Goal: Task Accomplishment & Management: Use online tool/utility

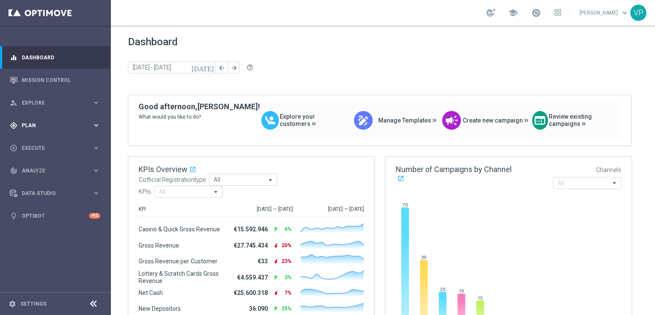
click at [63, 131] on div "gps_fixed Plan keyboard_arrow_right" at bounding box center [55, 125] width 110 height 23
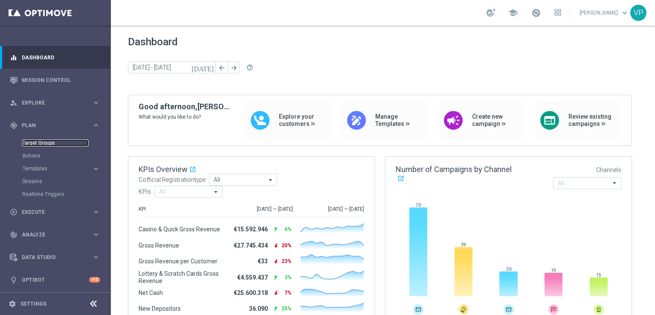
click at [67, 144] on link "Target Groups" at bounding box center [55, 142] width 67 height 7
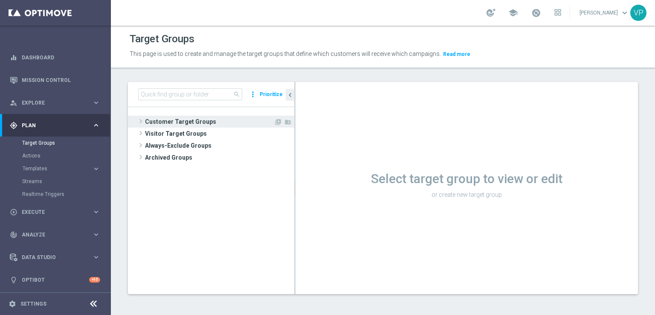
click at [183, 123] on span "Customer Target Groups" at bounding box center [209, 122] width 129 height 12
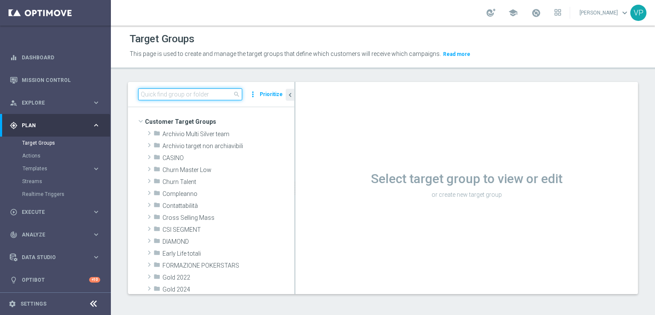
click at [200, 96] on input at bounding box center [190, 94] width 104 height 12
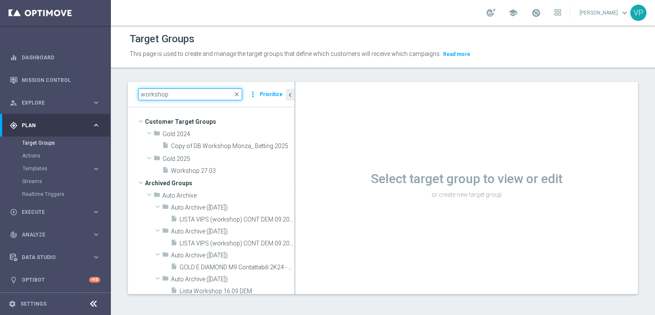
type input "workshop"
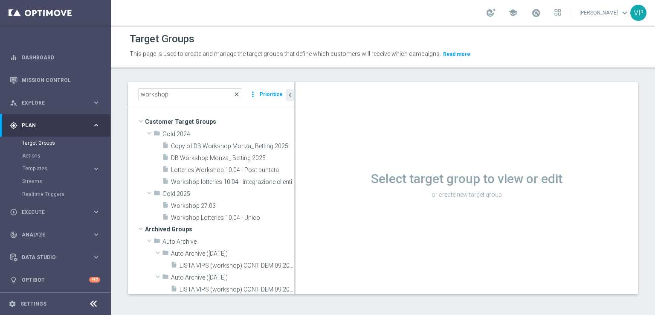
click at [236, 94] on span "close" at bounding box center [236, 94] width 7 height 7
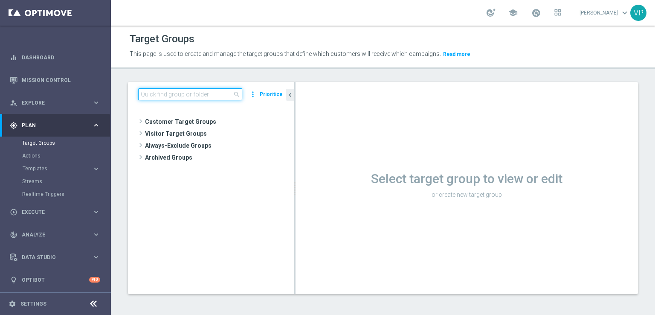
click at [206, 93] on input at bounding box center [190, 94] width 104 height 12
type input "[GEOGRAPHIC_DATA]"
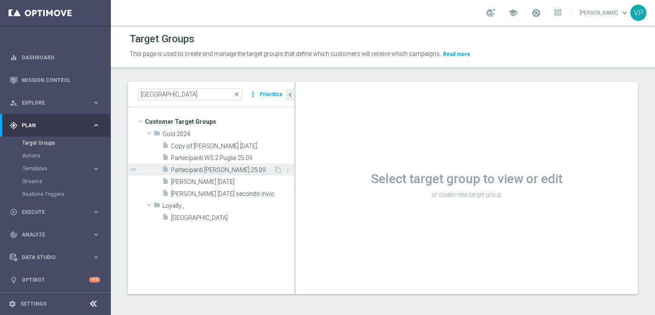
click at [258, 165] on div "insert_drive_file Partecipanti [PERSON_NAME][GEOGRAPHIC_DATA] 25.09" at bounding box center [218, 169] width 112 height 12
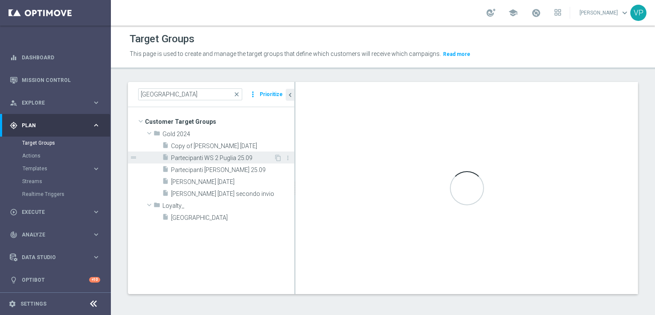
click at [255, 158] on span "Partecipanti WS 2 Puglia 25.09" at bounding box center [222, 157] width 103 height 7
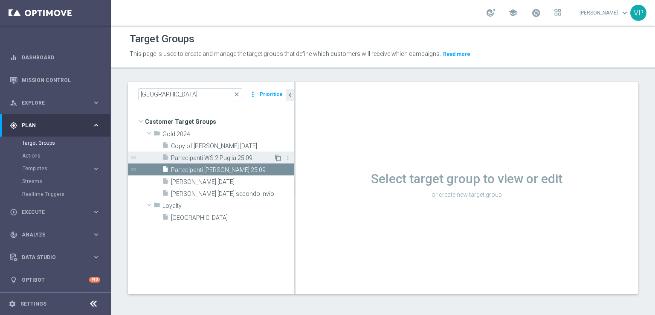
click at [276, 158] on icon "content_copy" at bounding box center [278, 157] width 7 height 7
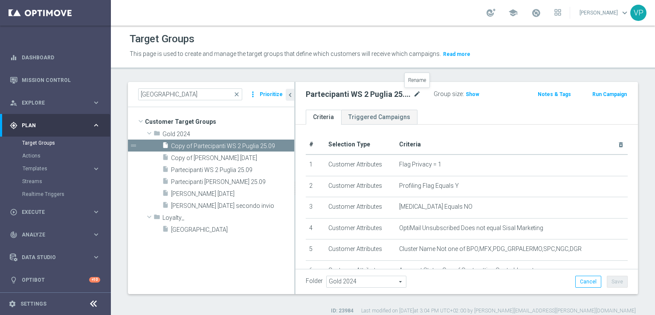
click at [416, 91] on icon "mode_edit" at bounding box center [417, 94] width 8 height 10
click at [387, 93] on input "Partecipanti WS 2 Puglia 25.09" at bounding box center [363, 95] width 115 height 12
click at [292, 96] on as-split "[GEOGRAPHIC_DATA] close more_vert Prioritize Customer Target Groups library_add…" at bounding box center [383, 188] width 510 height 212
click at [352, 96] on input "Partecipanti WS 2 Puglia 25.09" at bounding box center [363, 95] width 115 height 12
click at [357, 95] on input "Partecipanti WS 2 Puglia 25.09" at bounding box center [363, 95] width 115 height 12
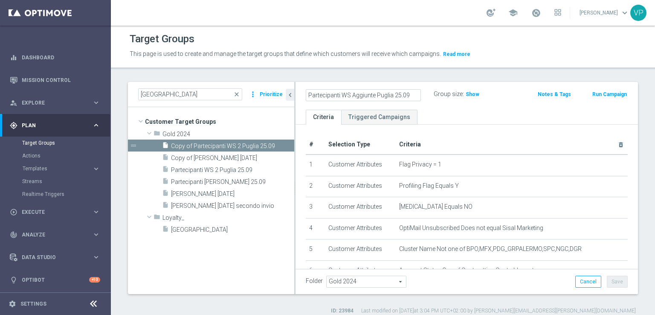
type input "Partecipanti WS Aggiunte Puglia 25.09"
click at [529, 123] on ul "Criteria Triggered Campaigns" at bounding box center [467, 117] width 343 height 15
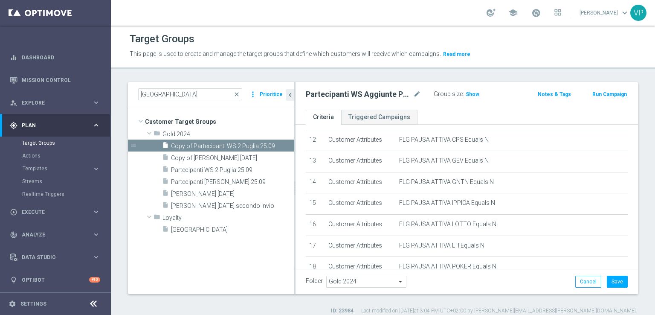
scroll to position [406, 0]
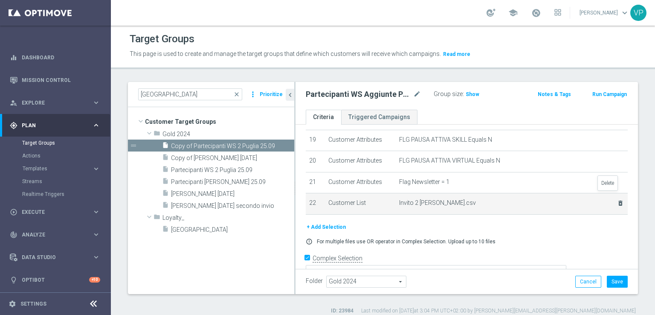
click at [617, 200] on icon "delete_forever" at bounding box center [620, 203] width 7 height 7
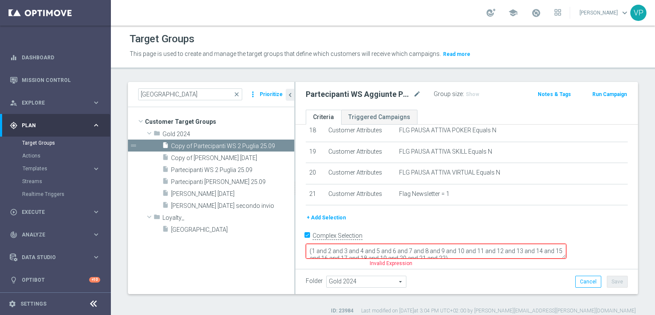
scroll to position [372, 0]
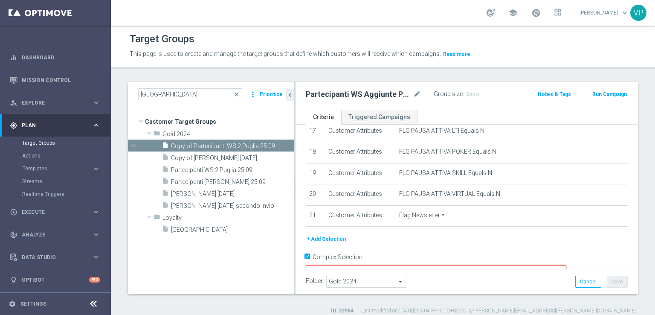
click at [316, 234] on button "+ Add Selection" at bounding box center [326, 238] width 41 height 9
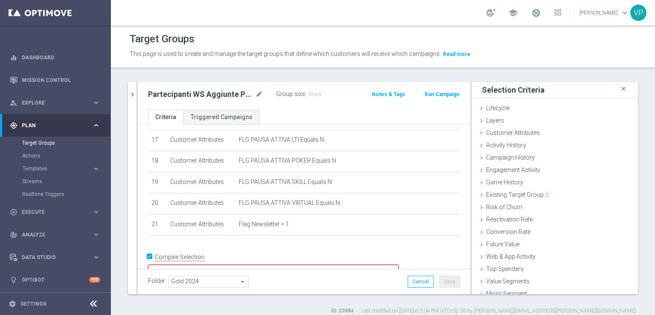
scroll to position [19, 0]
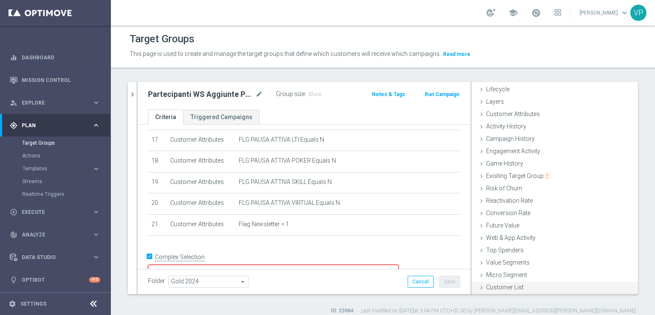
click at [506, 284] on span "Customer List" at bounding box center [505, 287] width 38 height 7
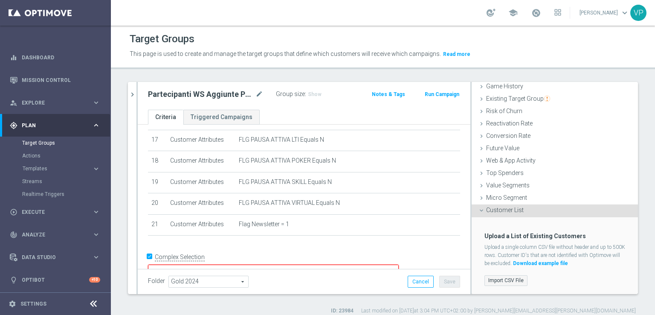
click at [494, 277] on label "Import CSV File" at bounding box center [506, 280] width 43 height 11
click at [0, 0] on input "Import CSV File" at bounding box center [0, 0] width 0 height 0
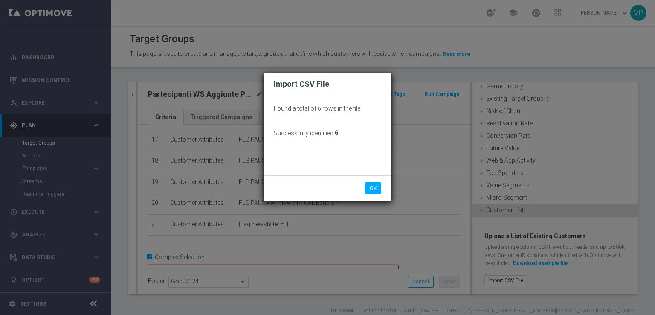
click at [372, 275] on div "Import CSV File Found a total of 6 rows in the file Successfully identified: 6 …" at bounding box center [327, 157] width 655 height 315
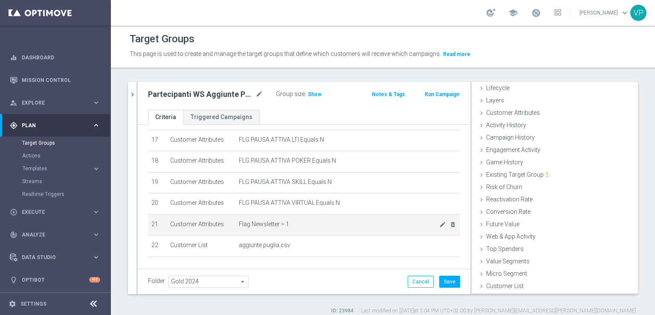
scroll to position [19, 0]
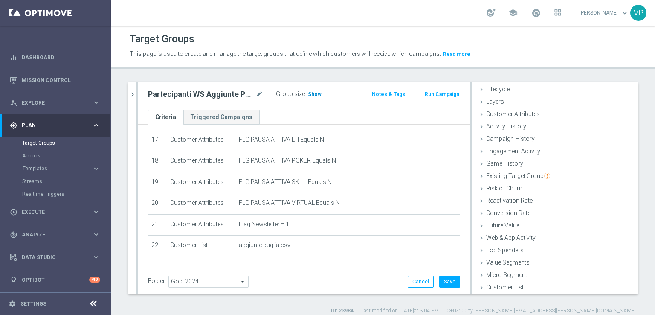
click at [316, 91] on span "Show" at bounding box center [315, 94] width 14 height 6
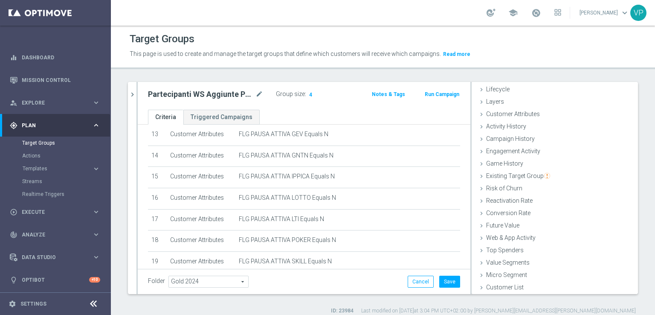
scroll to position [397, 0]
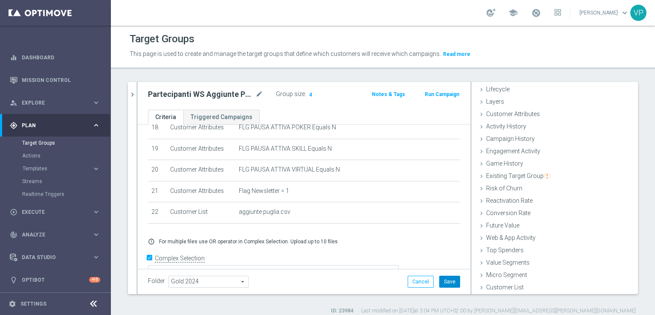
click at [447, 285] on button "Save" at bounding box center [449, 282] width 21 height 12
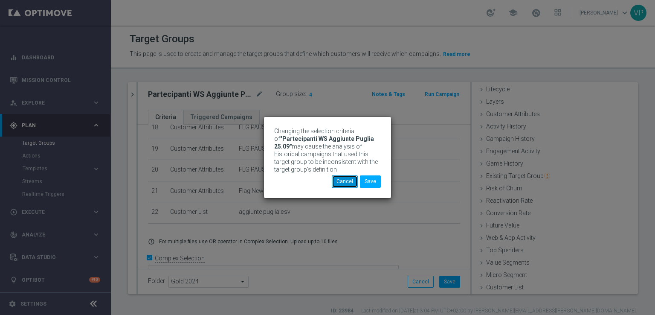
click at [348, 183] on button "Cancel" at bounding box center [345, 181] width 26 height 12
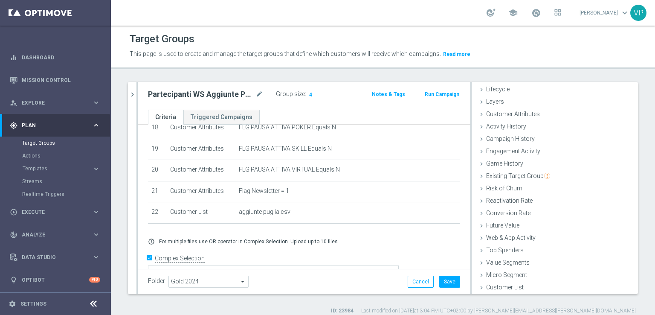
click at [442, 274] on div "Folder Gold 2024 Gold 2024 arrow_drop_down search Cancel Save Saving..." at bounding box center [304, 281] width 333 height 25
click at [446, 279] on button "Save" at bounding box center [449, 282] width 21 height 12
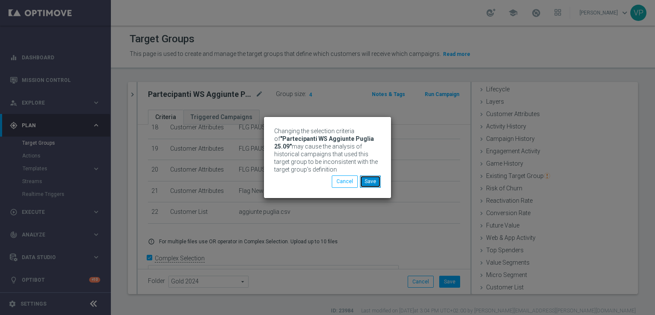
click at [370, 184] on button "Save" at bounding box center [370, 181] width 21 height 12
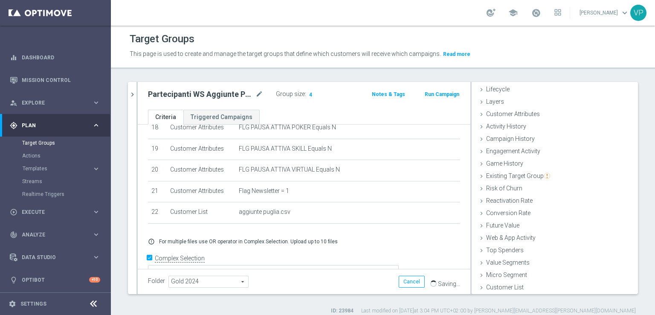
scroll to position [0, 0]
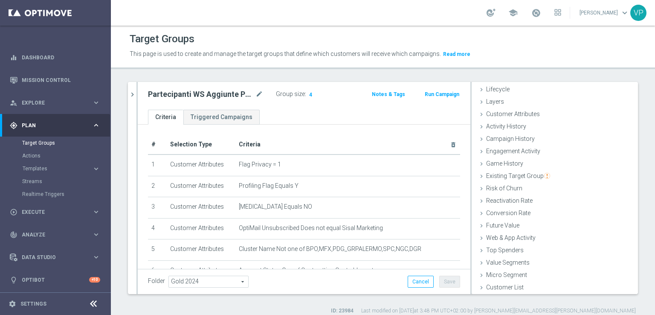
click at [352, 283] on div "Folder Gold 2024 Gold 2024 arrow_drop_down search Cancel Save Saving..." at bounding box center [304, 282] width 312 height 12
click at [49, 168] on span "Templates" at bounding box center [53, 168] width 61 height 5
click at [41, 184] on link "Optimail" at bounding box center [57, 181] width 62 height 7
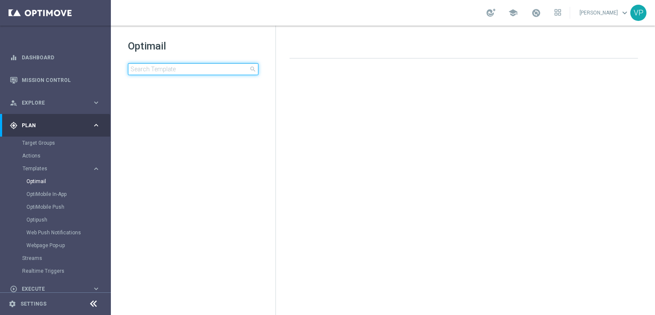
click at [228, 67] on input at bounding box center [193, 69] width 131 height 12
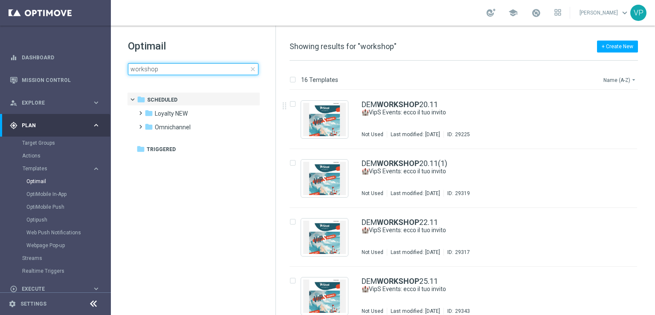
type input "workshop"
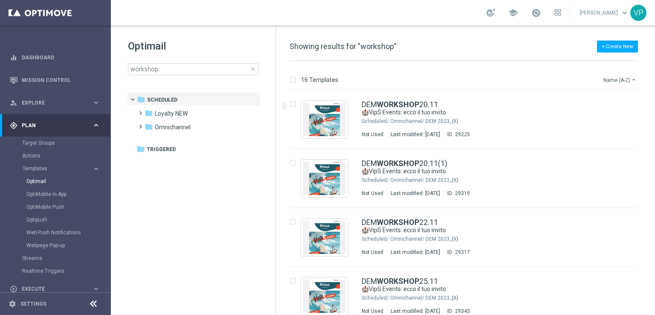
click at [630, 84] on button "Name (A-Z) arrow_drop_down" at bounding box center [620, 80] width 35 height 10
click at [619, 118] on span "Date Modified (Newest)" at bounding box center [605, 118] width 57 height 6
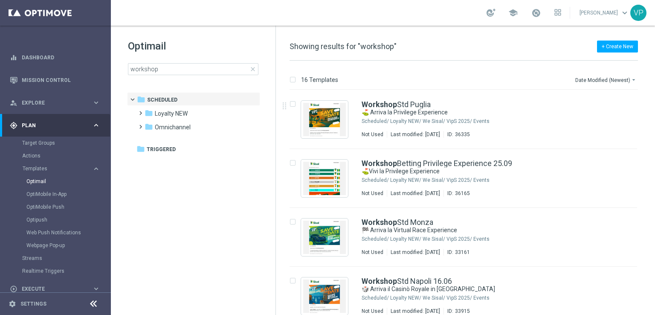
click at [653, 96] on div "insert_drive_file Workshop [GEOGRAPHIC_DATA] ⛳ Arriva la Privilege Experience S…" at bounding box center [467, 202] width 372 height 225
click at [551, 108] on div "Workshop [GEOGRAPHIC_DATA]" at bounding box center [482, 105] width 240 height 8
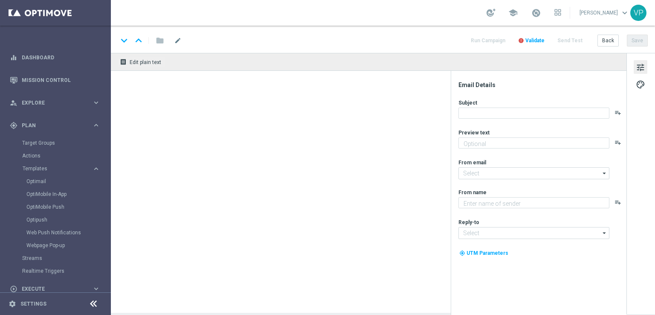
type textarea "il tuo pomeriggio a [GEOGRAPHIC_DATA] ti aspetta"
type input "[EMAIL_ADDRESS][DOMAIN_NAME]"
type textarea "Sisal"
type input "[EMAIL_ADDRESS][DOMAIN_NAME]"
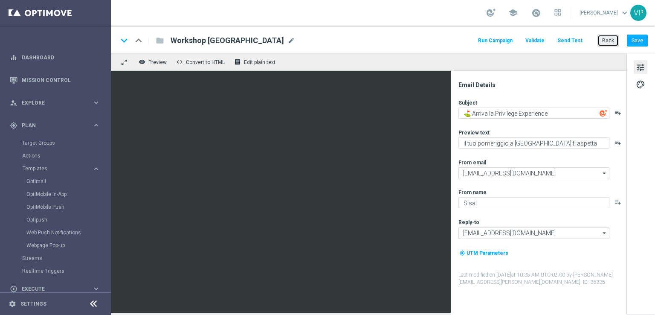
click at [604, 38] on button "Back" at bounding box center [608, 41] width 21 height 12
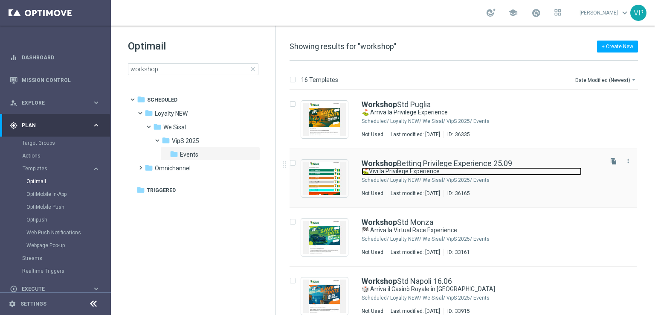
click at [529, 169] on link "⛳Vivi la Privilege Experience" at bounding box center [472, 171] width 220 height 8
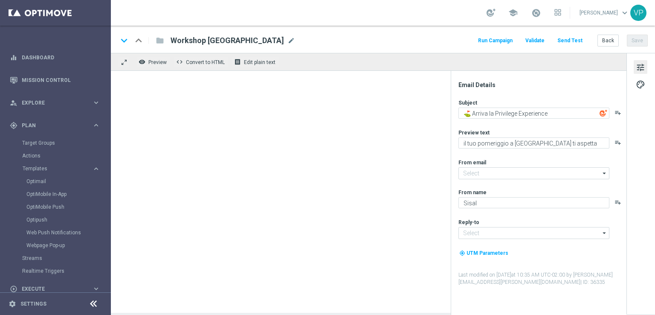
type textarea "⛳Vivi la Privilege Experience"
type textarea "Un’esperienza esclusiva nel cuore [PERSON_NAME]"
type input "[EMAIL_ADDRESS][DOMAIN_NAME]"
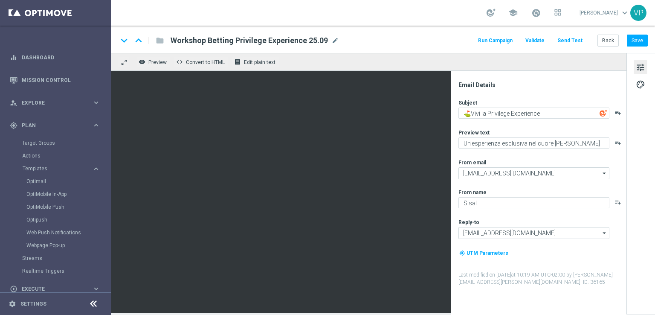
click at [459, 257] on button "my_location UTM Parameters" at bounding box center [484, 252] width 51 height 9
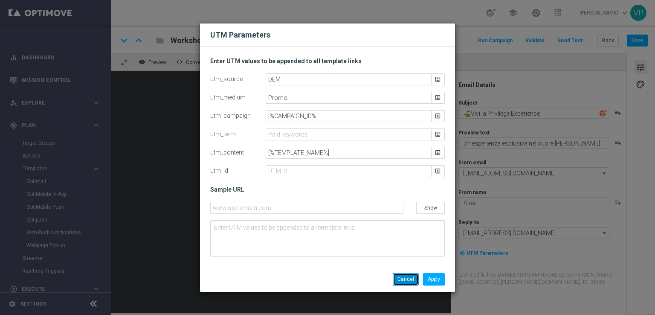
click at [404, 278] on button "Cancel" at bounding box center [406, 279] width 26 height 12
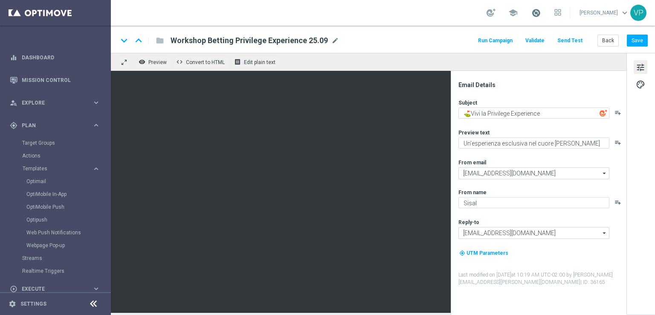
click at [539, 14] on span at bounding box center [536, 12] width 9 height 9
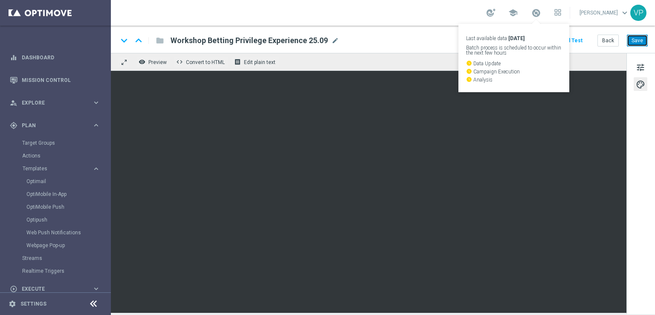
click at [645, 42] on button "Save" at bounding box center [637, 41] width 21 height 12
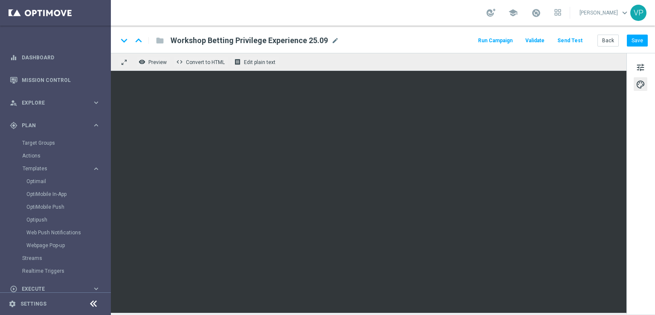
click at [503, 43] on button "Run Campaign" at bounding box center [495, 41] width 37 height 12
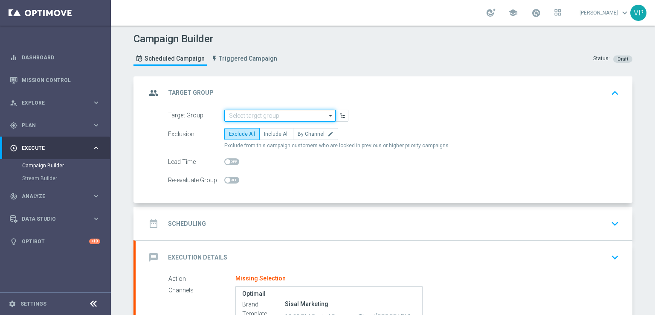
click at [278, 110] on input at bounding box center [279, 116] width 111 height 12
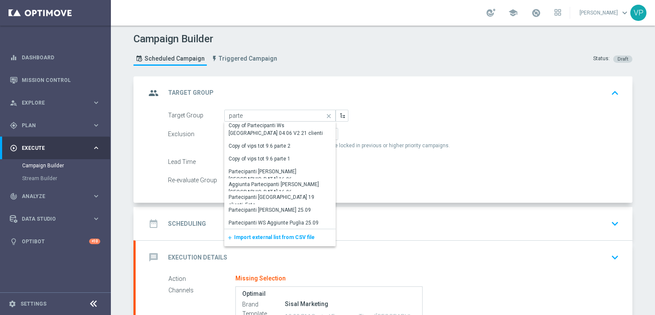
scroll to position [87, 0]
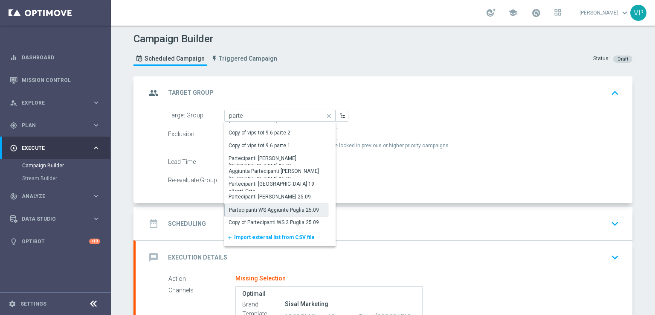
click at [302, 209] on div "Partecipanti WS Aggiunte Puglia 25.09" at bounding box center [274, 210] width 90 height 8
type input "Partecipanti WS Aggiunte Puglia 25.09"
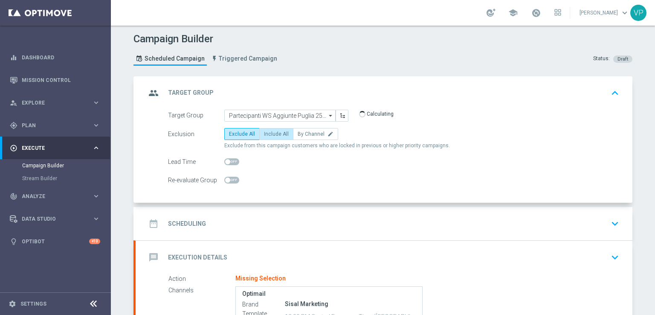
click at [275, 135] on span "Include All" at bounding box center [276, 134] width 25 height 6
click at [270, 135] on input "Include All" at bounding box center [267, 136] width 6 height 6
radio input "true"
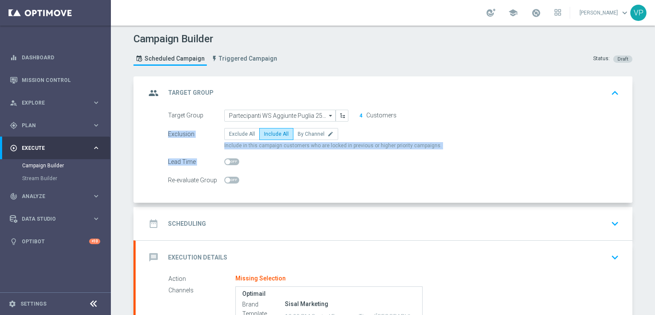
drag, startPoint x: 648, startPoint y: 118, endPoint x: 655, endPoint y: 141, distance: 23.7
click at [647, 177] on div "Campaign Builder Scheduled Campaign Triggered Campaign Status: Draft group Targ…" at bounding box center [383, 170] width 544 height 289
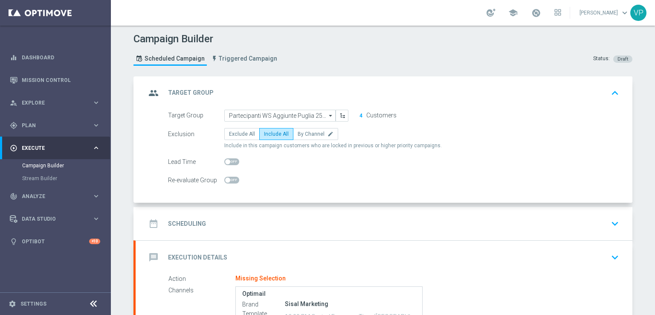
click at [584, 226] on div "date_range Scheduling keyboard_arrow_down" at bounding box center [384, 223] width 477 height 16
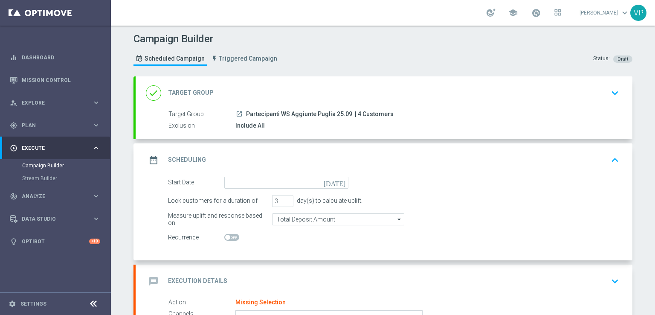
click at [349, 183] on div "Start Date [DATE]" at bounding box center [258, 183] width 193 height 12
click at [343, 183] on icon "[DATE]" at bounding box center [336, 181] width 25 height 9
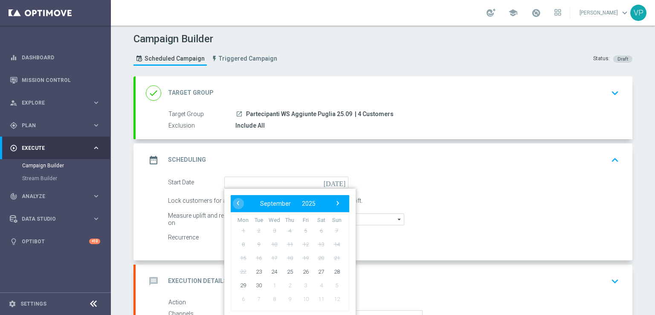
click at [336, 183] on icon "[DATE]" at bounding box center [336, 181] width 25 height 9
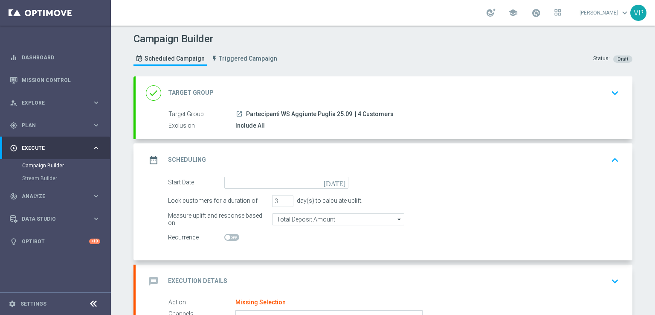
click at [340, 182] on icon "[DATE]" at bounding box center [336, 181] width 25 height 9
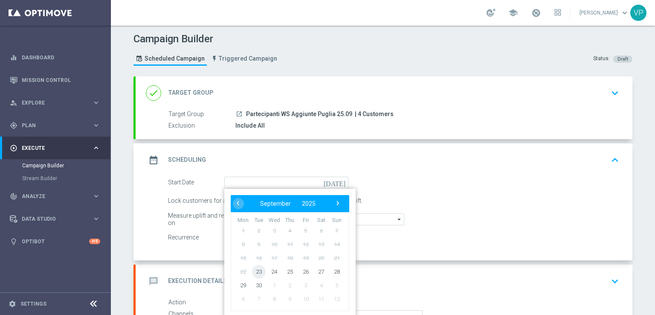
click at [252, 268] on span "23" at bounding box center [259, 271] width 14 height 14
type input "[DATE]"
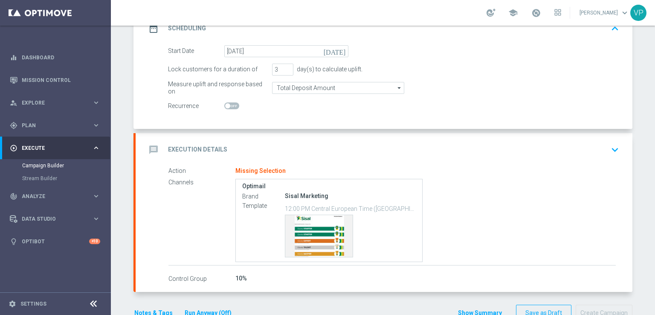
scroll to position [108, 0]
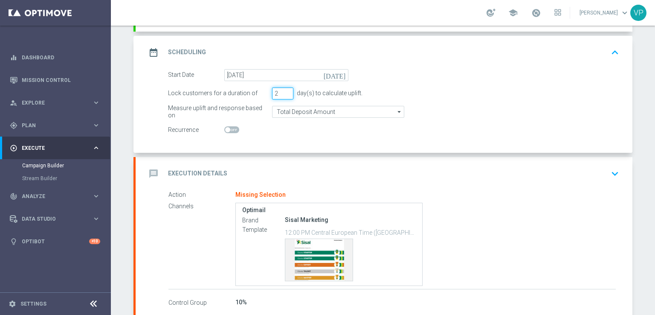
click at [285, 96] on input "2" at bounding box center [282, 93] width 21 height 12
type input "1"
click at [283, 93] on input "1" at bounding box center [282, 93] width 21 height 12
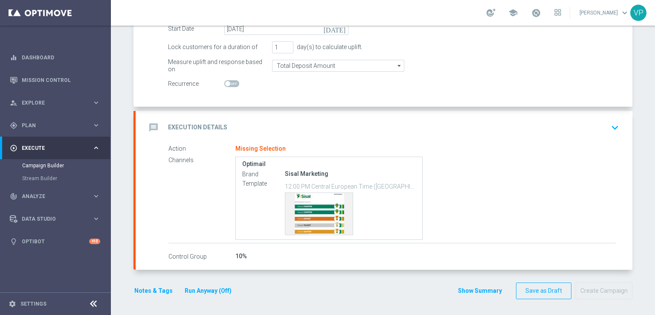
click at [637, 247] on div "Campaign Builder Scheduled Campaign Triggered Campaign Status: Draft done Targe…" at bounding box center [383, 170] width 544 height 289
click at [616, 128] on icon "keyboard_arrow_down" at bounding box center [615, 127] width 13 height 13
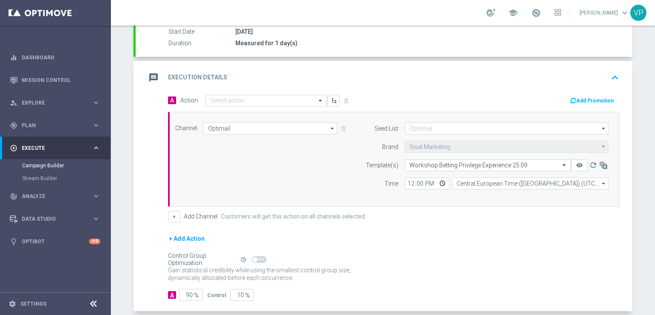
click at [288, 106] on div "A Action Select action delete_forever Add Promotion" at bounding box center [394, 100] width 464 height 13
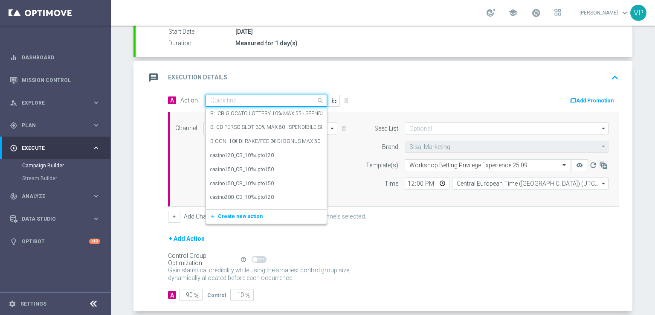
click at [286, 101] on input "text" at bounding box center [257, 100] width 95 height 7
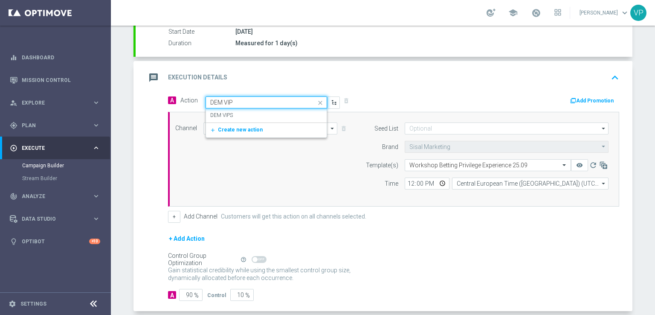
type input "DEM VIPS"
click at [286, 113] on div "DEM VIPS edit" at bounding box center [266, 115] width 112 height 14
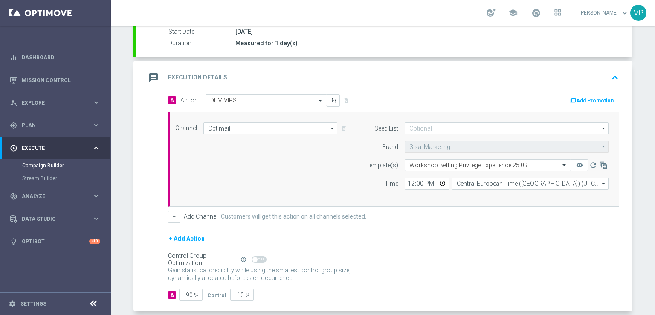
click at [296, 173] on div "Channel Optimail Optimail arrow_drop_down Drag here to set row groups Drag here…" at bounding box center [392, 158] width 446 height 73
click at [441, 183] on input "12:00" at bounding box center [427, 183] width 45 height 12
type input "17:00"
click at [568, 243] on div "+ Add Action" at bounding box center [393, 243] width 451 height 21
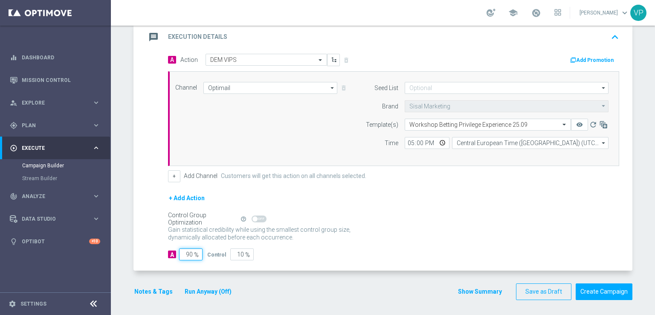
click at [187, 255] on input "90" at bounding box center [190, 254] width 23 height 12
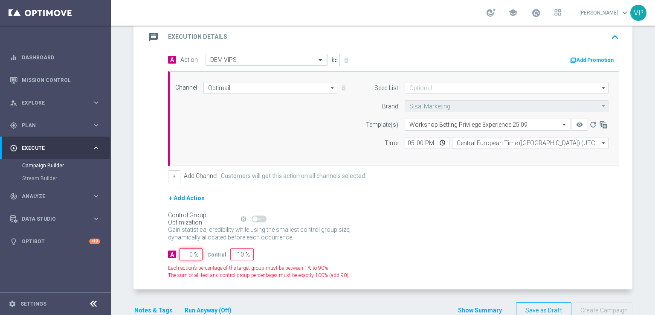
type input "10"
type input "100"
type input "0"
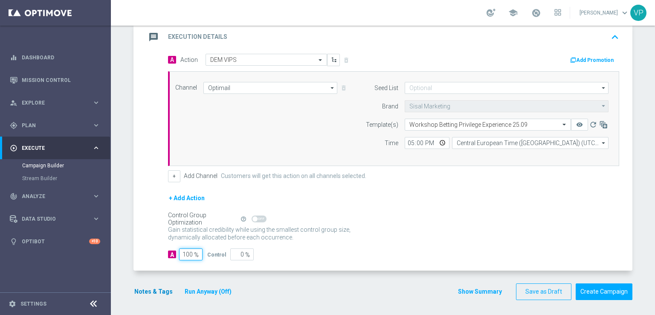
type input "100"
click at [155, 289] on button "Notes & Tags" at bounding box center [154, 291] width 40 height 11
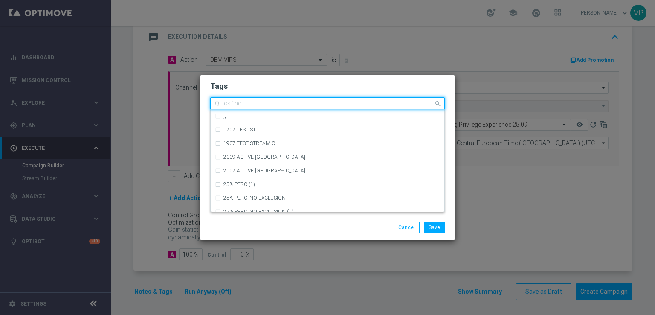
click at [250, 104] on input "text" at bounding box center [324, 103] width 219 height 7
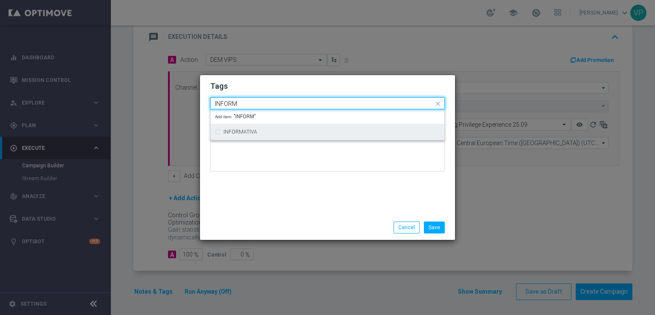
click at [258, 135] on div "INFORMATIVA" at bounding box center [327, 132] width 225 height 14
type input "INFORM"
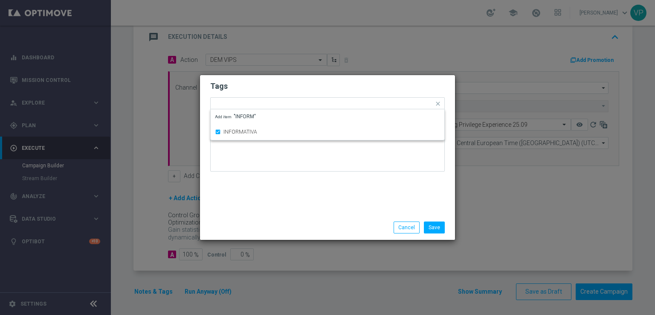
click at [264, 176] on div at bounding box center [327, 153] width 235 height 50
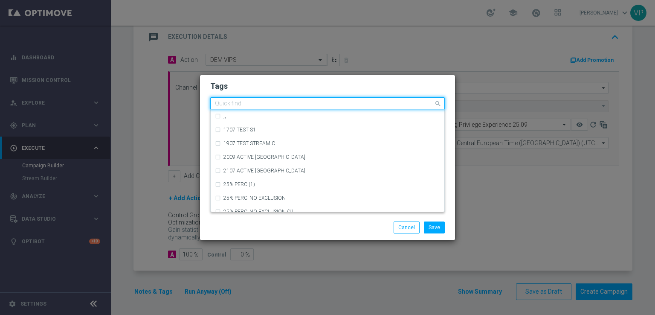
click at [302, 107] on div at bounding box center [324, 104] width 220 height 9
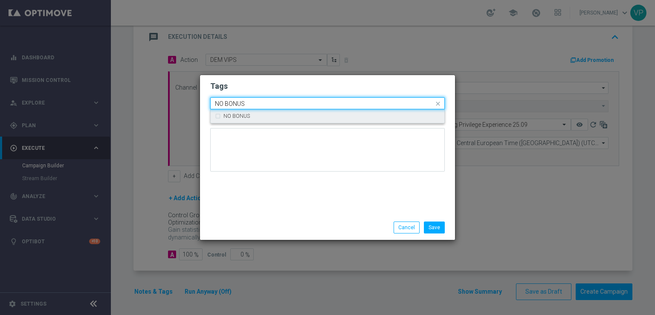
click at [304, 116] on div "NO BONUS" at bounding box center [332, 115] width 217 height 5
type input "NO BONUS"
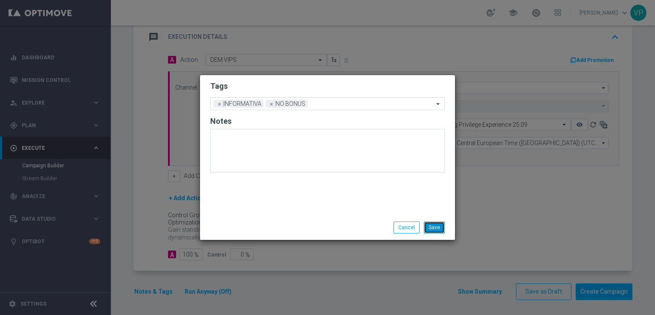
click at [440, 222] on button "Save" at bounding box center [434, 227] width 21 height 12
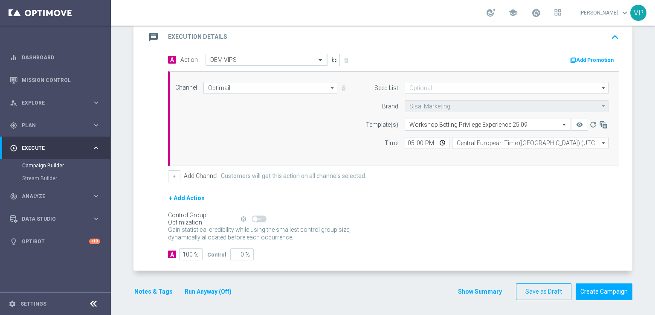
click at [216, 286] on button "Run Anyway (Off)" at bounding box center [208, 291] width 49 height 11
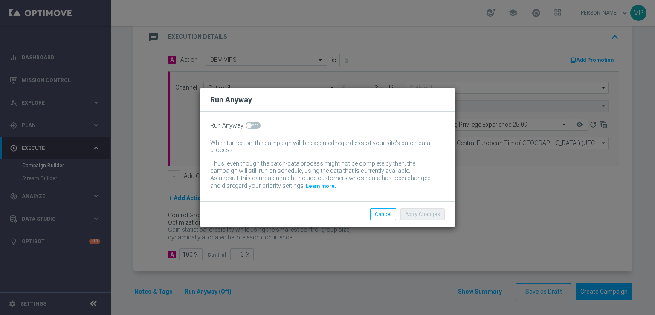
click at [253, 128] on span at bounding box center [253, 125] width 15 height 7
click at [253, 128] on input "checkbox" at bounding box center [253, 125] width 15 height 7
checkbox input "true"
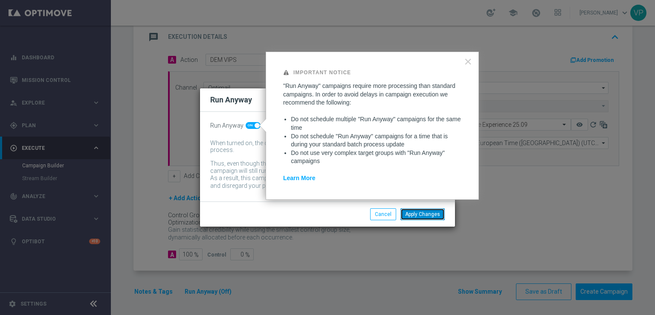
click at [440, 215] on button "Apply Changes" at bounding box center [423, 214] width 44 height 12
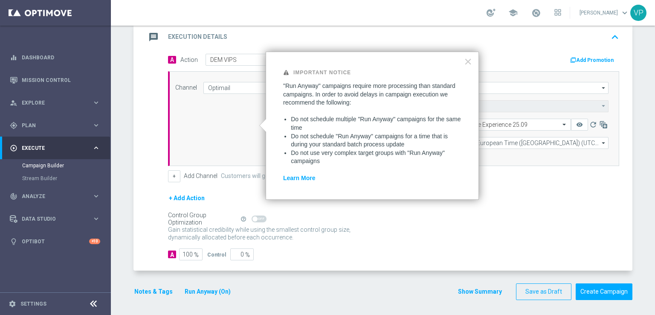
click at [575, 210] on div "+ Add Action" at bounding box center [393, 203] width 451 height 21
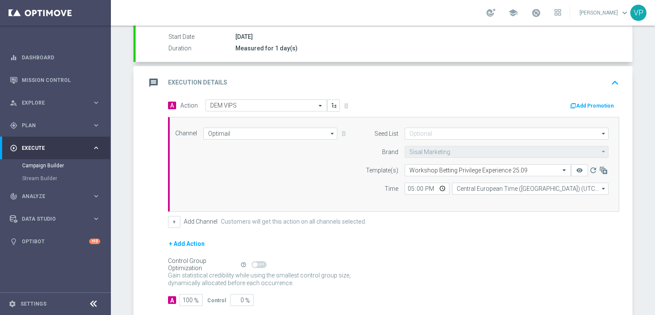
scroll to position [179, 0]
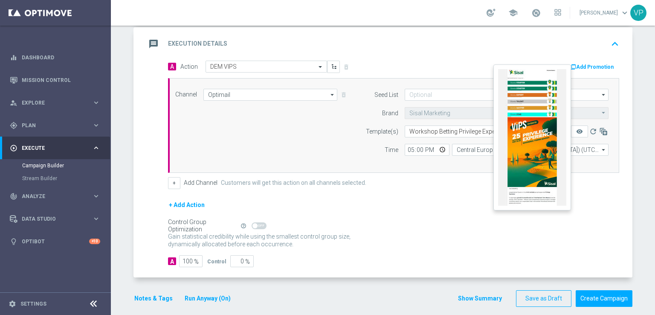
click at [578, 125] on button "remove_red_eye" at bounding box center [579, 131] width 17 height 12
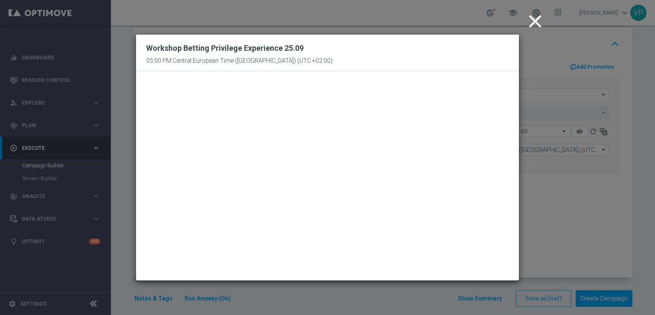
click at [531, 23] on icon "close" at bounding box center [535, 21] width 21 height 21
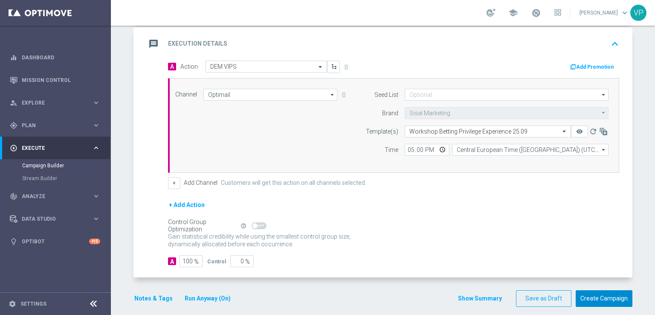
click at [608, 292] on button "Create Campaign" at bounding box center [604, 298] width 57 height 17
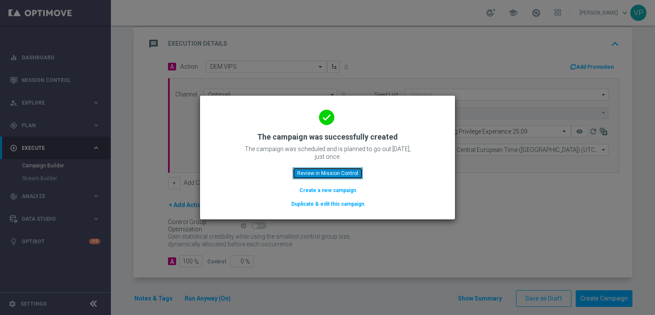
click at [336, 175] on button "Review in Mission Control" at bounding box center [328, 173] width 70 height 12
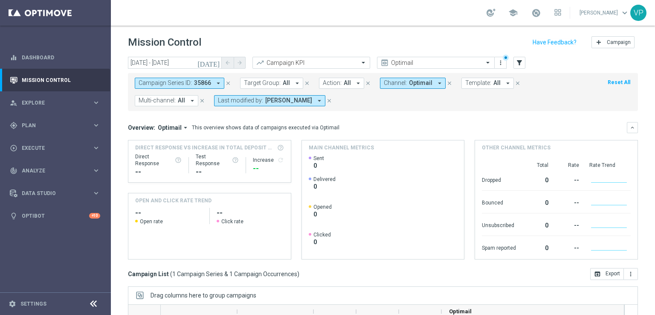
drag, startPoint x: 77, startPoint y: 266, endPoint x: 80, endPoint y: 262, distance: 5.5
click at [77, 266] on nav "equalizer Dashboard Mission Control" at bounding box center [55, 179] width 110 height 267
click at [74, 246] on sidenavbar "equalizer Dashboard Mission Control" at bounding box center [55, 157] width 111 height 315
click at [42, 127] on span "Plan" at bounding box center [57, 125] width 70 height 5
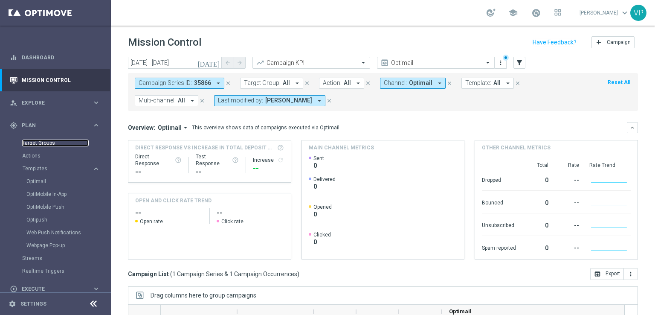
click at [48, 142] on link "Target Groups" at bounding box center [55, 142] width 67 height 7
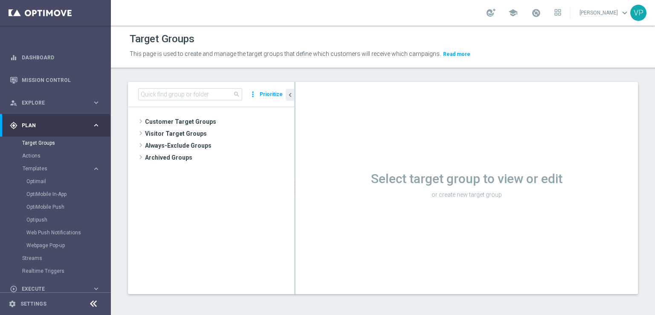
click at [298, 124] on div "Select target group to view or edit or create new target group" at bounding box center [467, 188] width 343 height 212
click at [191, 121] on span "Customer Target Groups" at bounding box center [209, 122] width 129 height 12
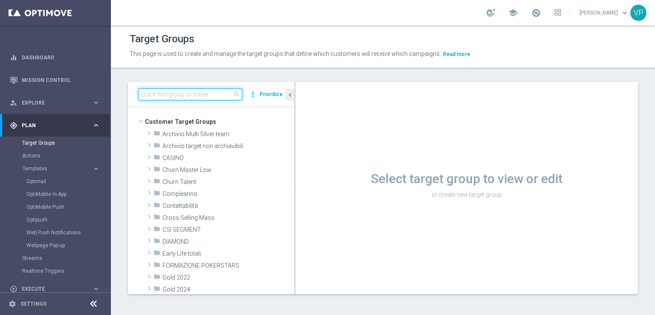
click at [217, 97] on input at bounding box center [190, 94] width 104 height 12
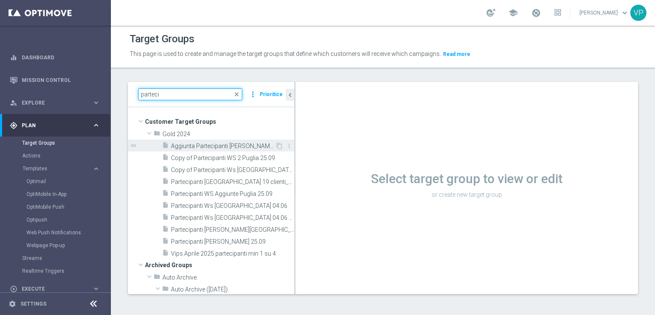
type input "parteci"
click at [221, 145] on span "Aggiunta Partecipanti [PERSON_NAME][GEOGRAPHIC_DATA] 16.06" at bounding box center [223, 145] width 104 height 7
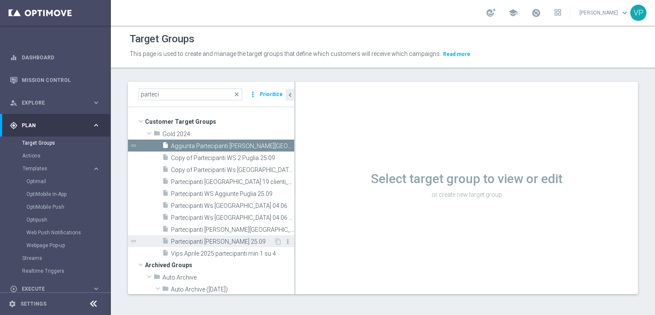
click at [249, 239] on span "Partecipanti [PERSON_NAME] 25.09" at bounding box center [222, 241] width 103 height 7
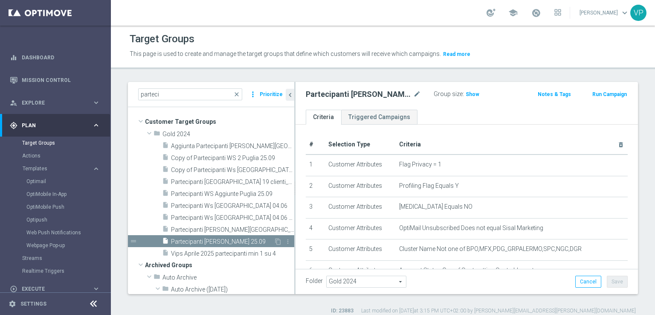
type textarea "(1 and 2 and 3 and 4 and 5 and 6 and 7 and 8 and 9 and 10 and 11 and 12 and 13 …"
click at [275, 241] on icon "content_copy" at bounding box center [278, 241] width 7 height 7
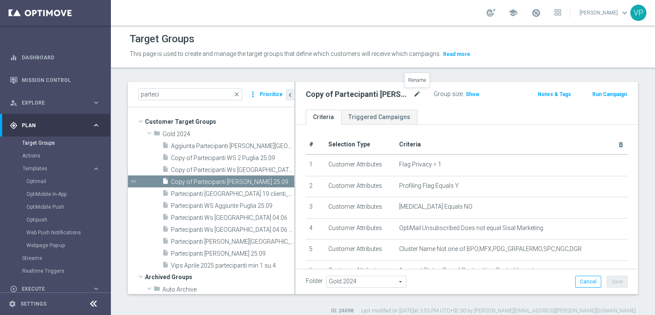
click at [416, 93] on icon "mode_edit" at bounding box center [417, 94] width 8 height 10
click at [324, 93] on input "Copy of Partecipanti [PERSON_NAME] 25.09" at bounding box center [363, 95] width 115 height 12
drag, startPoint x: 331, startPoint y: 96, endPoint x: 282, endPoint y: 86, distance: 49.7
click at [282, 86] on as-split "parteci close more_vert Prioritize Customer Target Groups library_add create_ne…" at bounding box center [383, 188] width 510 height 212
drag, startPoint x: 340, startPoint y: 96, endPoint x: 290, endPoint y: 91, distance: 51.0
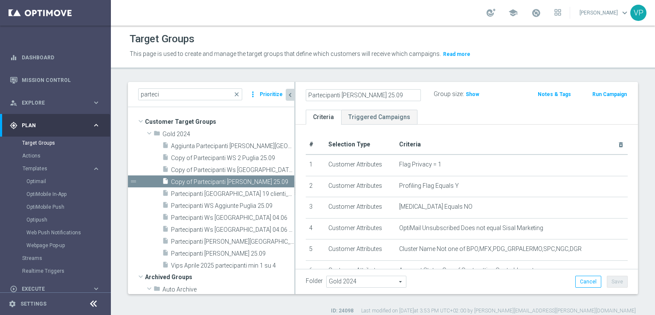
click at [290, 96] on as-split "parteci close more_vert Prioritize Customer Target Groups library_add create_ne…" at bounding box center [383, 188] width 510 height 212
type input "Partecipanti DEF [PERSON_NAME] 25.09"
click at [497, 114] on ul "Criteria Triggered Campaigns" at bounding box center [467, 117] width 343 height 15
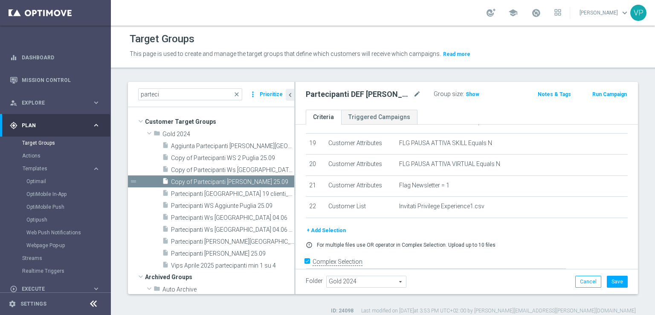
scroll to position [406, 0]
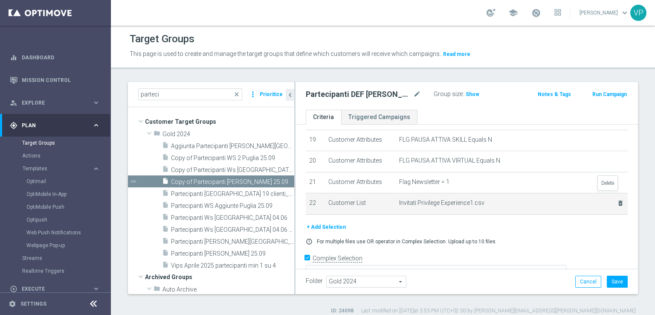
click at [617, 200] on icon "delete_forever" at bounding box center [620, 203] width 7 height 7
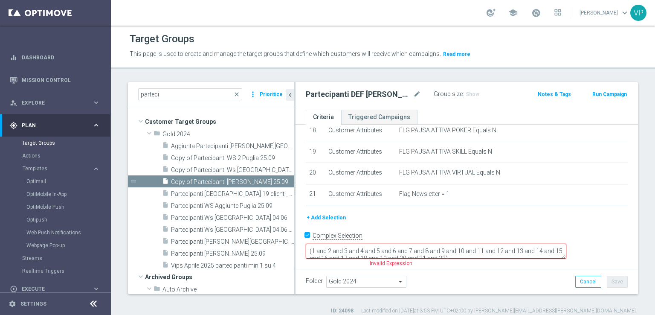
scroll to position [372, 0]
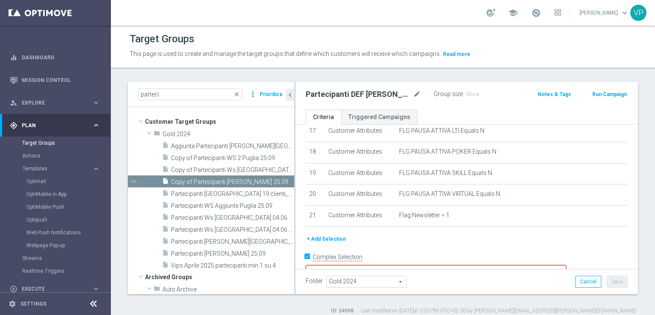
click at [317, 234] on button "+ Add Selection" at bounding box center [326, 238] width 41 height 9
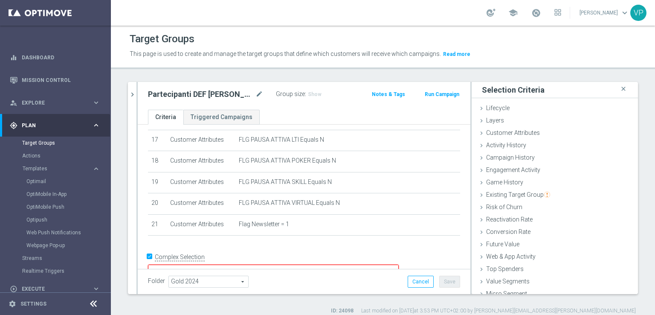
scroll to position [19, 0]
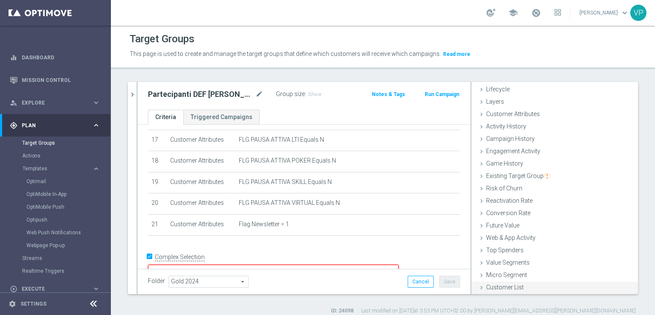
click at [494, 287] on span "Customer List" at bounding box center [505, 287] width 38 height 7
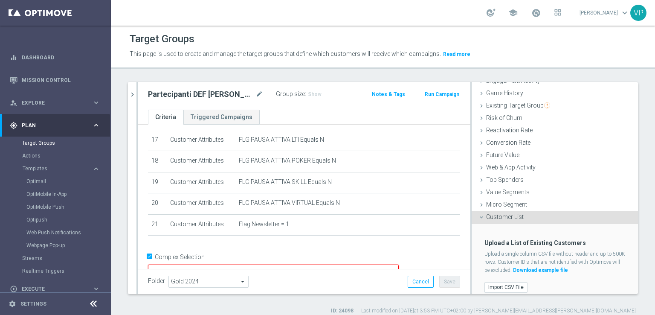
scroll to position [96, 0]
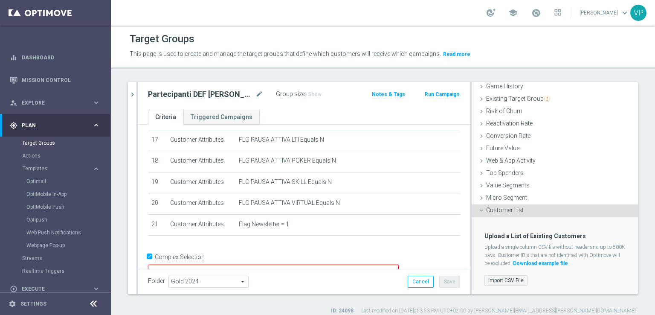
click at [496, 283] on label "Import CSV File" at bounding box center [506, 280] width 43 height 11
click at [0, 0] on input "Import CSV File" at bounding box center [0, 0] width 0 height 0
click at [496, 278] on label "Import CSV File" at bounding box center [506, 280] width 43 height 11
click at [0, 0] on input "Import CSV File" at bounding box center [0, 0] width 0 height 0
click at [504, 279] on label "Import CSV File" at bounding box center [506, 280] width 43 height 11
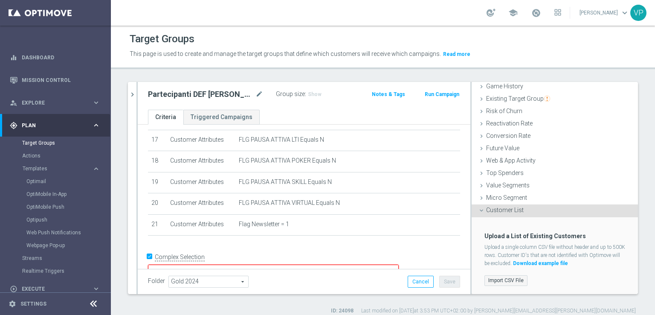
click at [0, 0] on input "Import CSV File" at bounding box center [0, 0] width 0 height 0
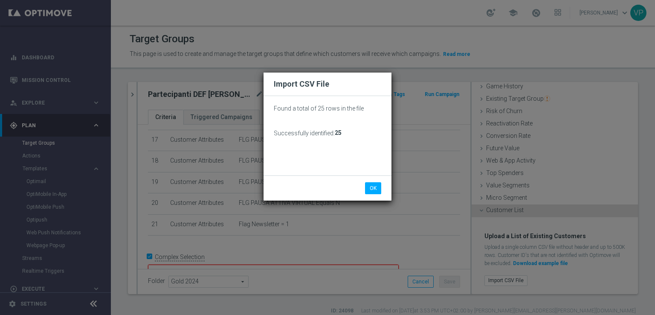
click at [381, 273] on div "Import CSV File Found a total of 25 rows in the file Successfully identified: 2…" at bounding box center [327, 157] width 655 height 315
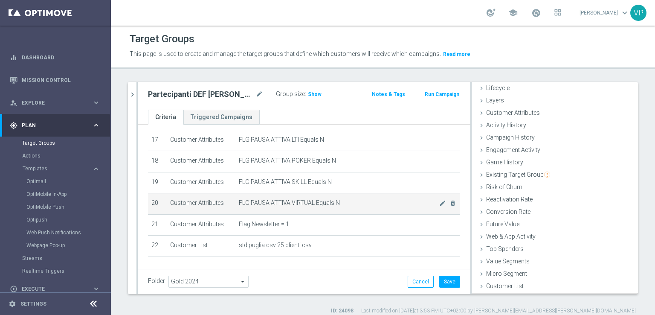
scroll to position [19, 0]
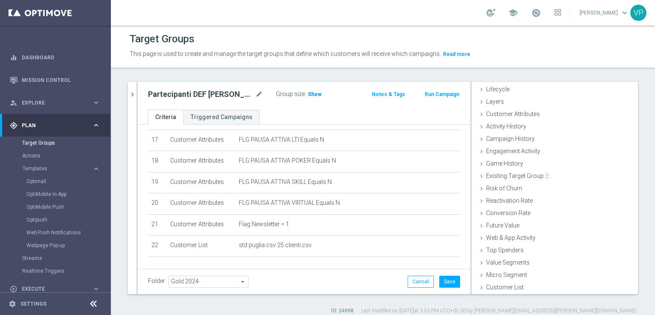
click at [318, 93] on span "Show" at bounding box center [315, 94] width 14 height 6
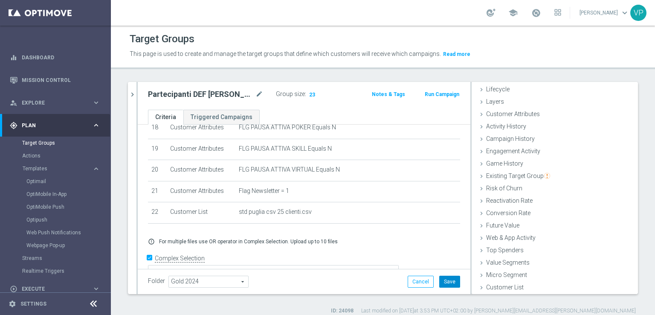
click at [442, 284] on button "Save" at bounding box center [449, 282] width 21 height 12
click at [233, 92] on h2 "Partecipanti DEF [PERSON_NAME] 25.09" at bounding box center [201, 94] width 106 height 10
copy div "Partecipanti DEF [PERSON_NAME] 25.09"
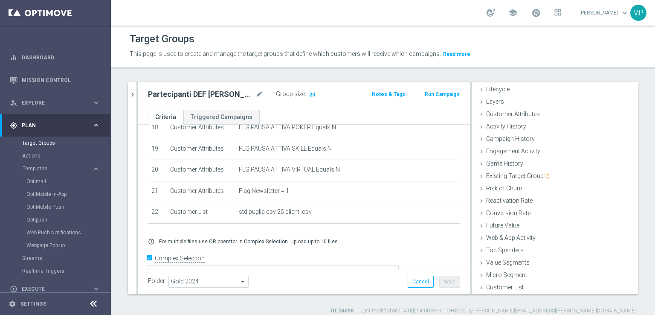
click at [645, 138] on div "parteci close more_vert Prioritize Customer Target Groups library_add create_ne…" at bounding box center [383, 198] width 544 height 232
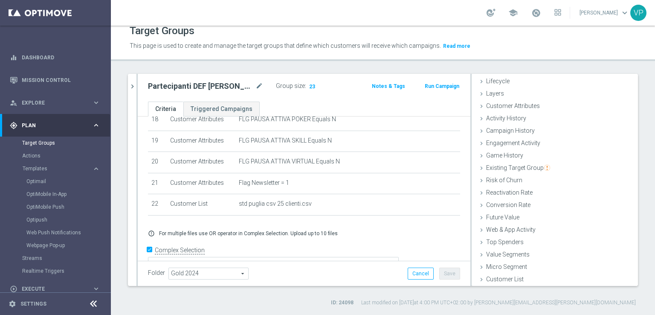
click at [137, 89] on div at bounding box center [137, 180] width 1 height 212
click at [132, 86] on icon "chevron_right" at bounding box center [132, 86] width 8 height 8
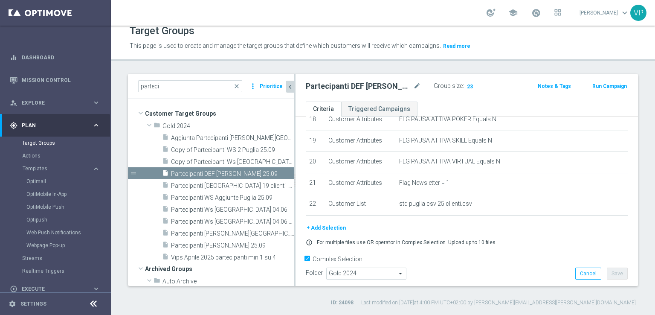
scroll to position [33, 0]
click at [35, 171] on span "Templates" at bounding box center [53, 168] width 61 height 5
click at [44, 169] on span "Templates" at bounding box center [53, 168] width 61 height 5
click at [42, 180] on link "Optimail" at bounding box center [57, 181] width 62 height 7
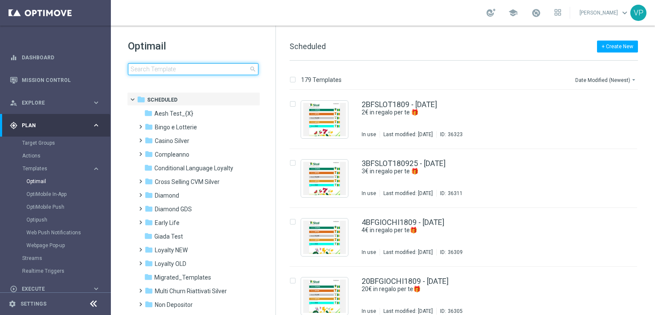
click at [201, 74] on input at bounding box center [193, 69] width 131 height 12
type input "m"
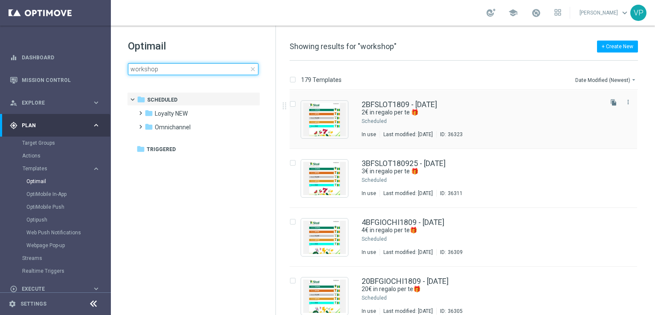
type input "workshop"
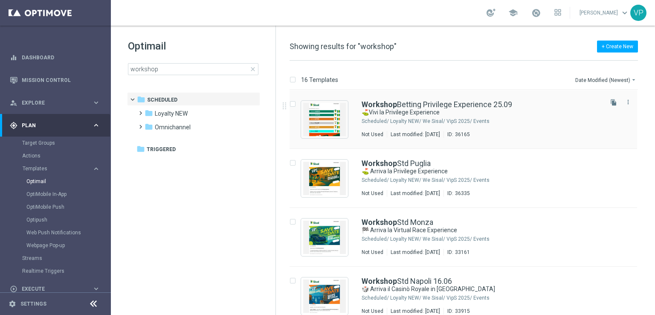
click at [482, 98] on div "Workshop Betting Privilege Experience 25.09 ⛳Vivi la Privilege Experience Sched…" at bounding box center [464, 119] width 348 height 59
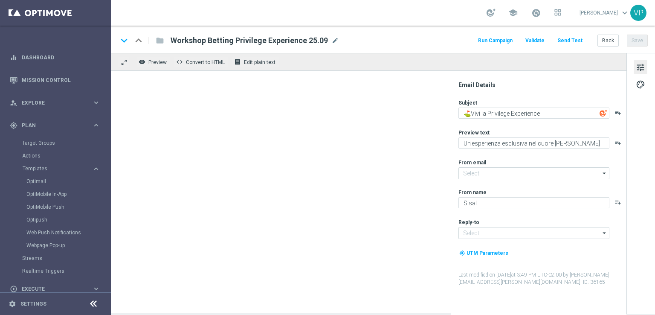
type input "[EMAIL_ADDRESS][DOMAIN_NAME]"
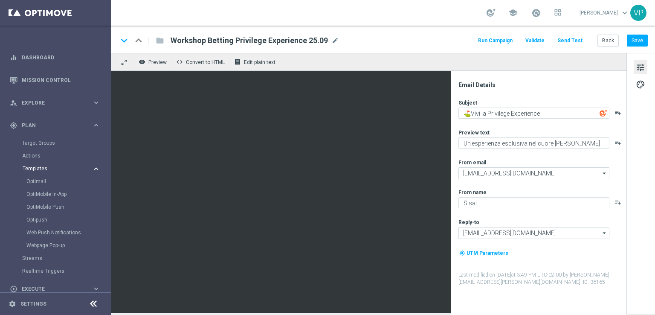
click at [44, 169] on span "Templates" at bounding box center [53, 168] width 61 height 5
click at [44, 168] on span "Templates" at bounding box center [53, 168] width 61 height 5
click at [43, 177] on div "Optimail" at bounding box center [68, 181] width 84 height 13
click at [46, 183] on link "Optimail" at bounding box center [57, 181] width 62 height 7
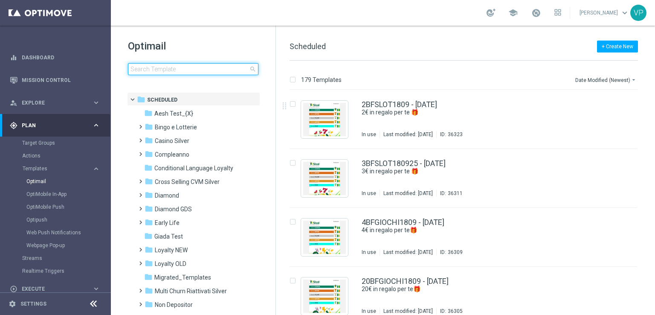
click at [165, 67] on input at bounding box center [193, 69] width 131 height 12
type input "[GEOGRAPHIC_DATA]"
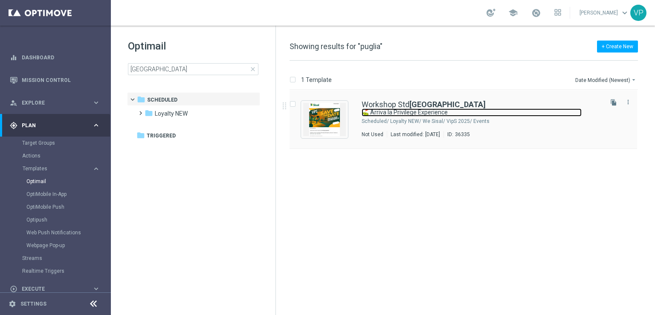
click at [407, 108] on link "⛳ Arriva la Privilege Experience" at bounding box center [472, 112] width 220 height 8
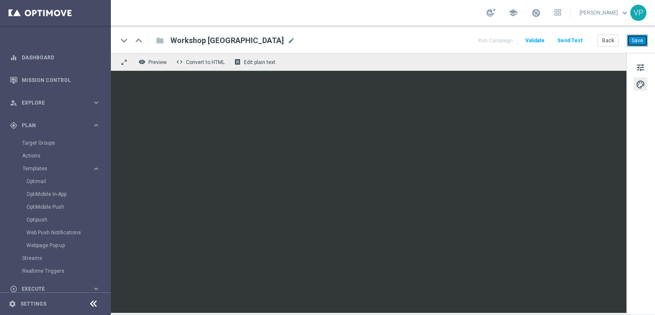
click at [644, 42] on button "Save" at bounding box center [637, 41] width 21 height 12
click at [640, 70] on span "tune" at bounding box center [640, 67] width 9 height 11
click at [639, 38] on button "Save" at bounding box center [637, 41] width 21 height 12
click at [509, 35] on button "Run Campaign" at bounding box center [495, 41] width 37 height 12
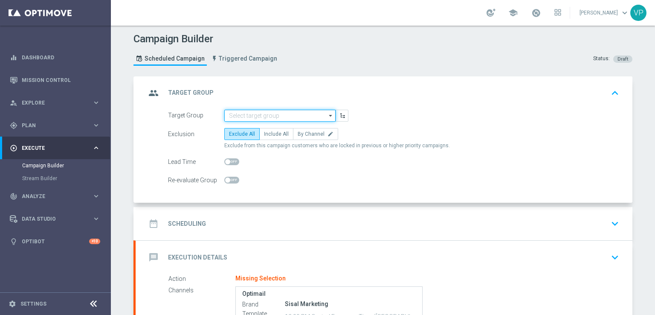
click at [299, 119] on input at bounding box center [279, 116] width 111 height 12
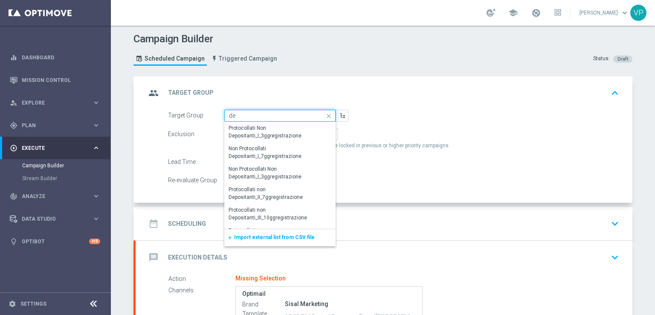
type input "d"
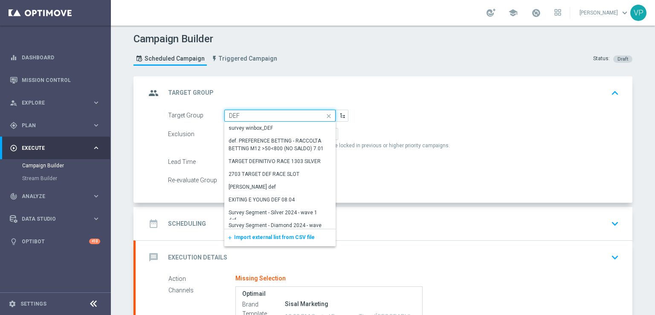
type input "DEF"
click at [233, 115] on input "DEF" at bounding box center [279, 116] width 111 height 12
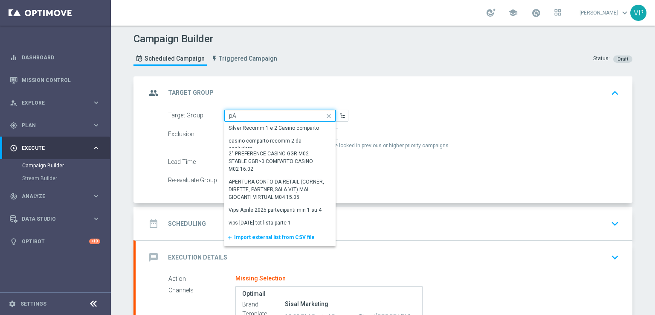
type input "p"
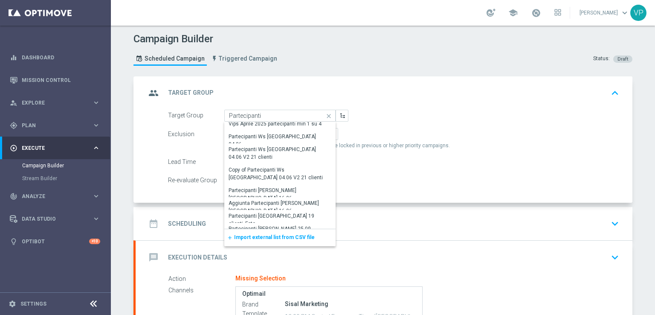
scroll to position [49, 0]
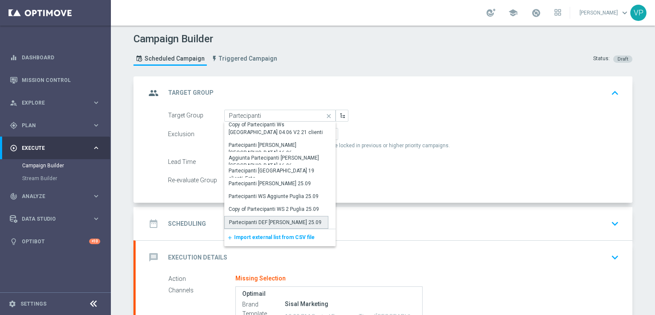
click at [309, 223] on div "Partecipanti DEF [PERSON_NAME] 25.09" at bounding box center [276, 222] width 104 height 13
type input "Partecipanti DEF [PERSON_NAME] 25.09"
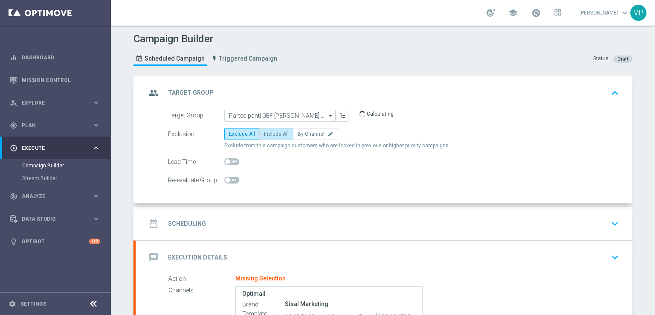
click at [275, 137] on label "Include All" at bounding box center [276, 134] width 34 height 12
click at [270, 137] on input "Include All" at bounding box center [267, 136] width 6 height 6
radio input "true"
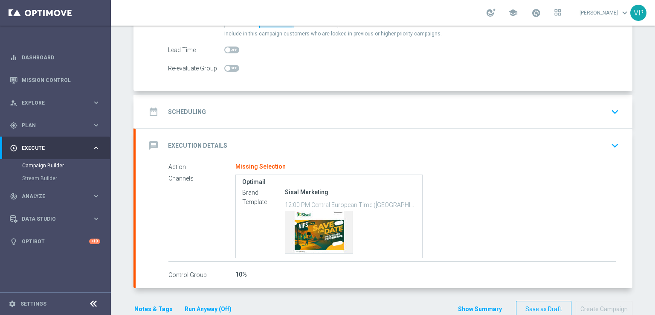
scroll to position [130, 0]
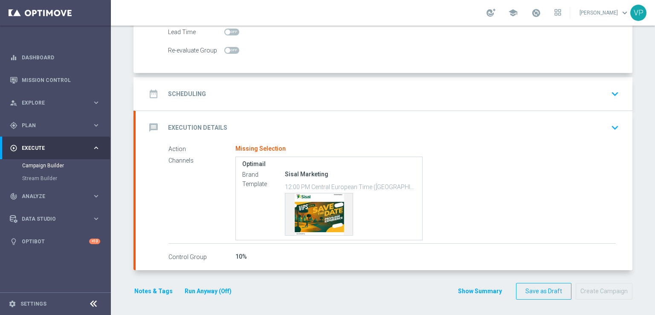
click at [614, 93] on icon "keyboard_arrow_down" at bounding box center [615, 93] width 13 height 13
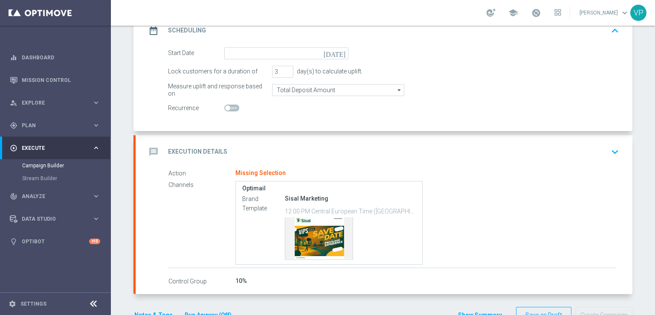
scroll to position [129, 0]
click at [341, 53] on icon "[DATE]" at bounding box center [336, 52] width 25 height 9
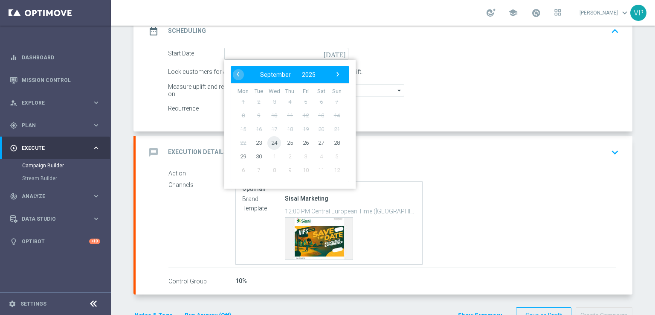
click at [270, 140] on span "24" at bounding box center [274, 143] width 14 height 14
type input "[DATE]"
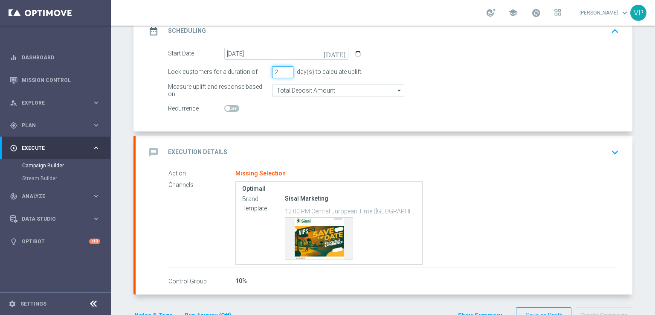
click at [282, 71] on input "2" at bounding box center [282, 72] width 21 height 12
type input "1"
click at [282, 71] on input "1" at bounding box center [282, 72] width 21 height 12
click at [510, 158] on div "message Execution Details keyboard_arrow_down" at bounding box center [384, 152] width 477 height 16
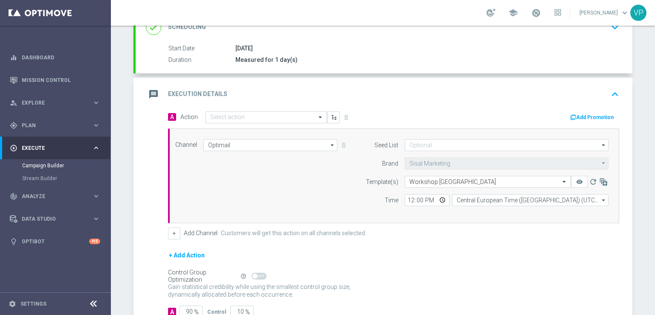
scroll to position [0, 0]
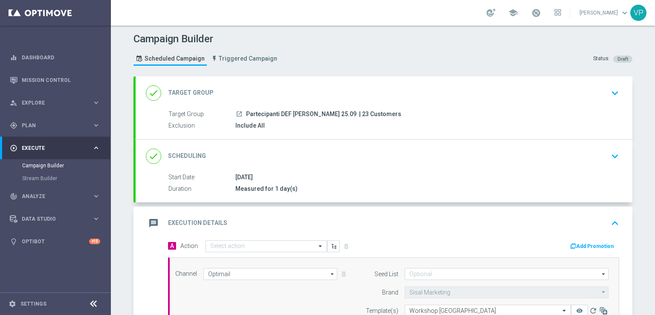
click at [613, 152] on icon "keyboard_arrow_down" at bounding box center [615, 156] width 13 height 13
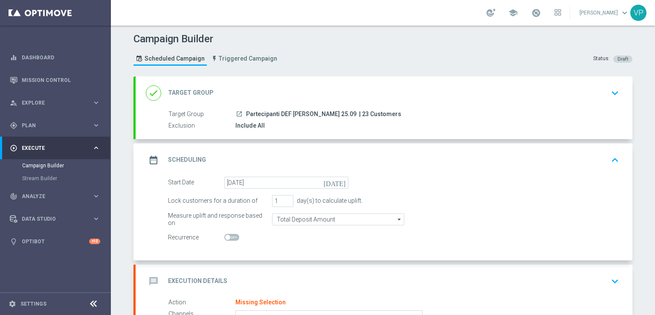
click at [338, 183] on icon "[DATE]" at bounding box center [336, 181] width 25 height 9
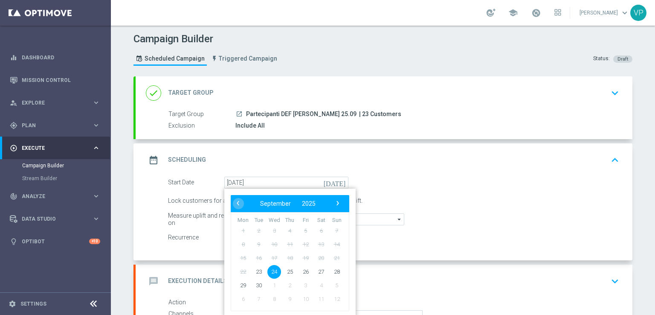
click at [392, 178] on div "Start Date [DATE] [DATE] ‹ ​ September ​ 2025 ​ › Mon Tue Wed Thu Fri Sat Sun 1…" at bounding box center [394, 183] width 464 height 12
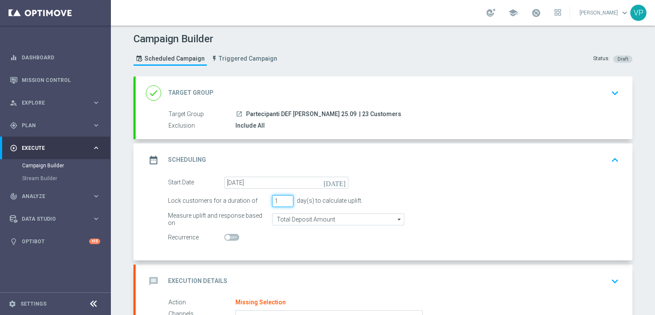
click at [288, 203] on input "1" at bounding box center [282, 201] width 21 height 12
click at [337, 179] on icon "[DATE]" at bounding box center [336, 181] width 25 height 9
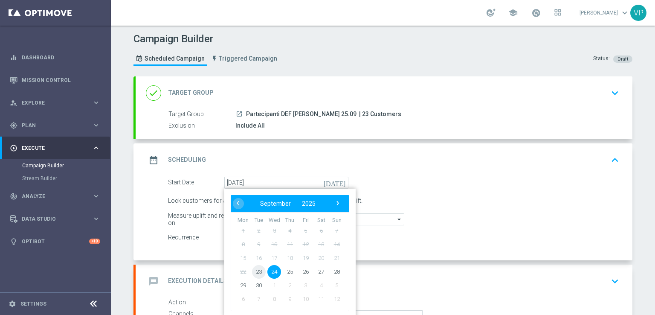
click at [256, 269] on span "23" at bounding box center [259, 271] width 14 height 14
type input "[DATE]"
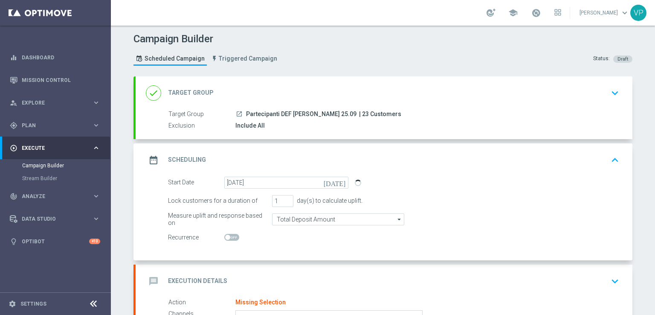
click at [509, 226] on form "Start Date [DATE] [DATE] Lock customers for a duration of 1 day(s) to calculate…" at bounding box center [393, 210] width 451 height 67
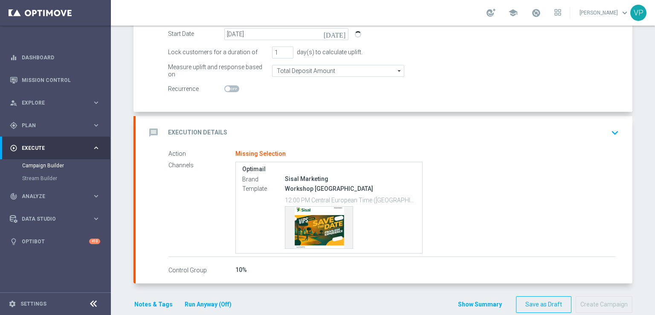
scroll to position [162, 0]
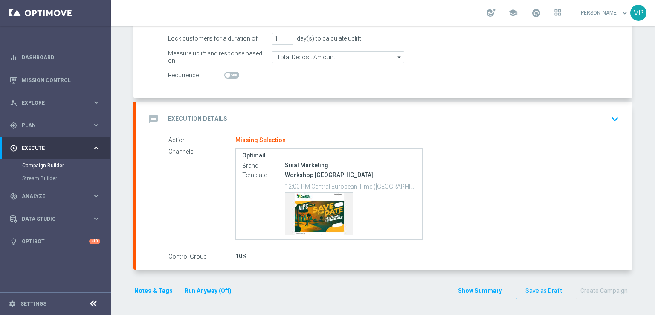
click at [616, 116] on icon "keyboard_arrow_down" at bounding box center [615, 119] width 13 height 13
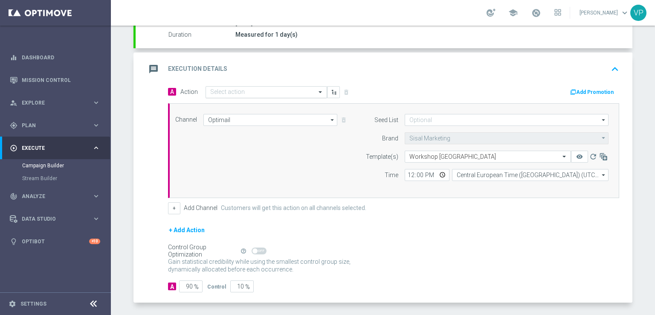
click at [273, 91] on input "text" at bounding box center [257, 92] width 95 height 7
type input "DEM VIPS"
click at [382, 84] on div "message Execution Details keyboard_arrow_up" at bounding box center [384, 68] width 497 height 33
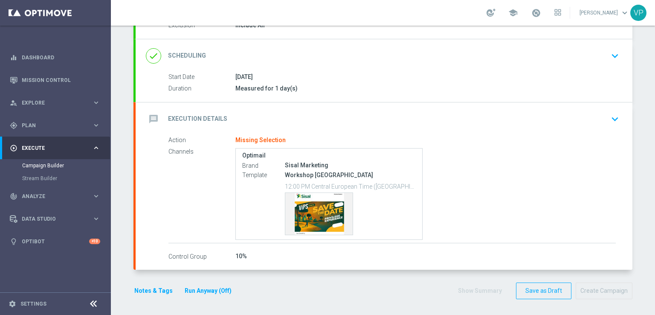
click at [463, 111] on div "message Execution Details keyboard_arrow_down" at bounding box center [384, 119] width 477 height 16
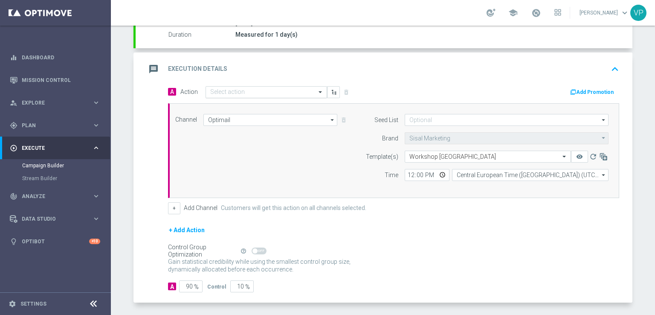
click at [301, 90] on input "text" at bounding box center [257, 92] width 95 height 7
type input "DEM VIPS"
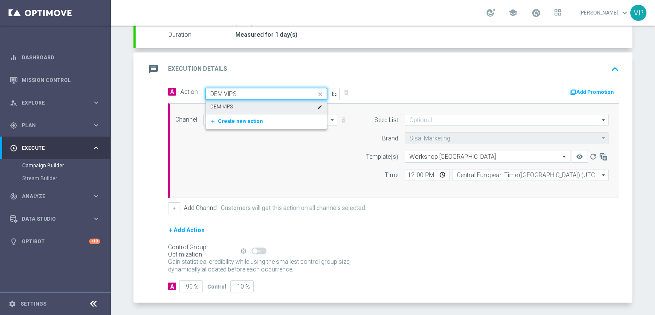
click at [287, 104] on div "DEM VIPS edit" at bounding box center [266, 107] width 112 height 14
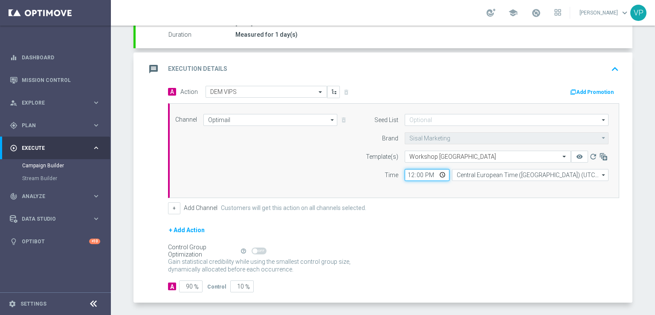
click at [439, 174] on input "12:00" at bounding box center [427, 175] width 45 height 12
type input "17:00"
click at [499, 247] on div "Control Group Optimization Self Optimizing Campaign help_outline" at bounding box center [393, 250] width 451 height 9
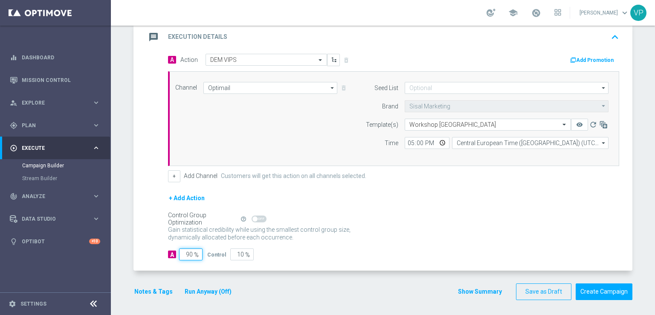
click at [189, 254] on input "90" at bounding box center [190, 254] width 23 height 12
click at [187, 252] on input "90" at bounding box center [190, 254] width 23 height 12
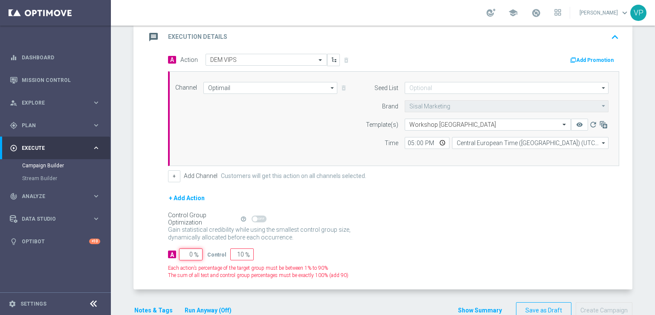
type input "10"
type input "90"
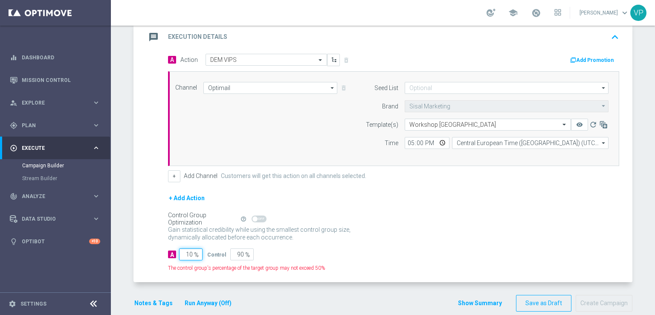
type input "100"
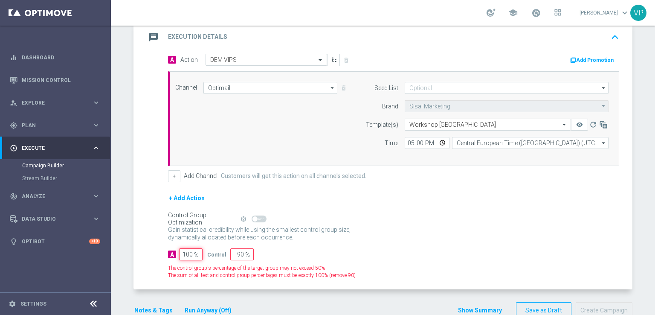
type input "0"
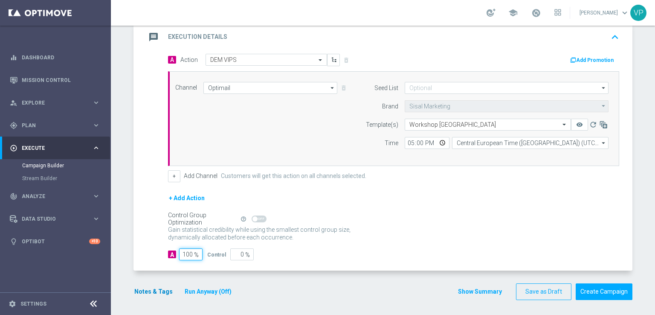
type input "100"
click at [154, 293] on button "Notes & Tags" at bounding box center [154, 291] width 40 height 11
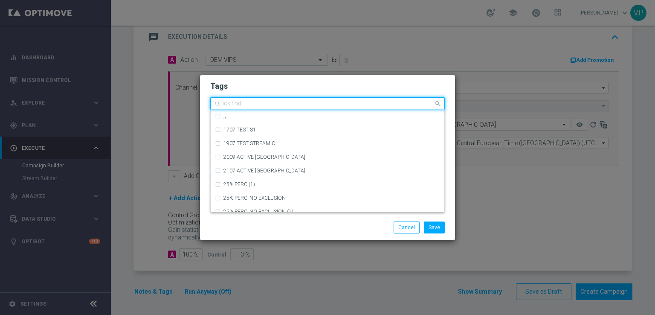
click at [276, 100] on input "text" at bounding box center [324, 103] width 219 height 7
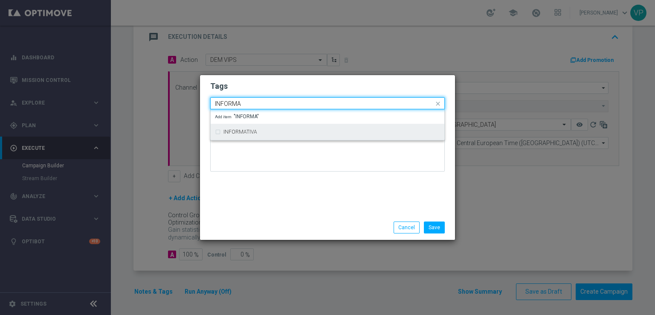
click at [274, 132] on div "INFORMATIVA" at bounding box center [332, 131] width 217 height 5
type input "INFORMA"
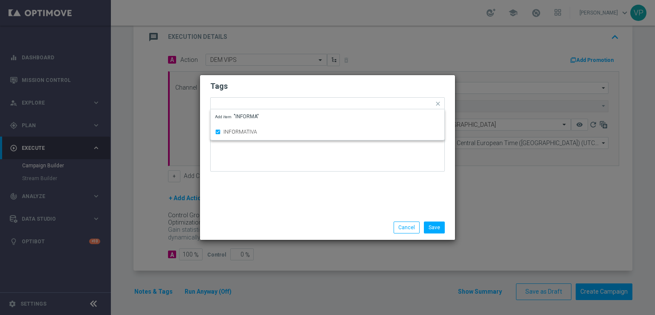
click at [278, 172] on div at bounding box center [327, 153] width 235 height 50
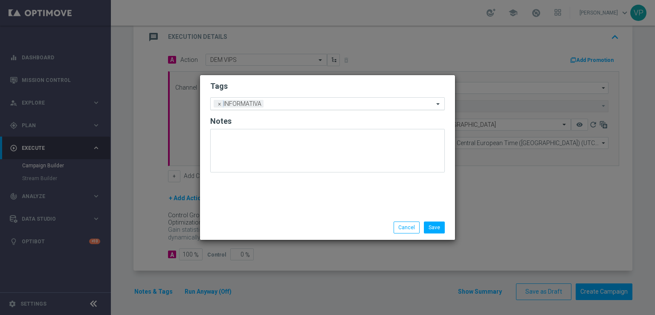
click at [313, 104] on input "text" at bounding box center [350, 104] width 167 height 7
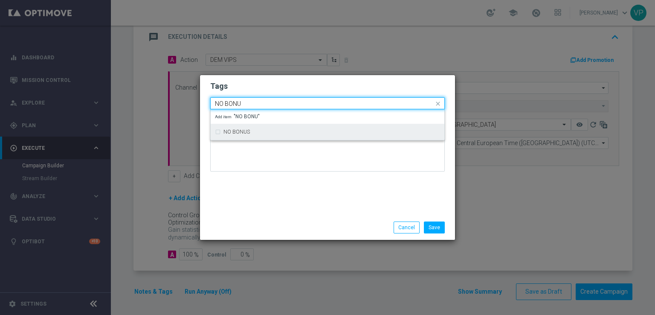
click at [308, 133] on div "NO BONUS" at bounding box center [332, 131] width 217 height 5
type input "NO BONU"
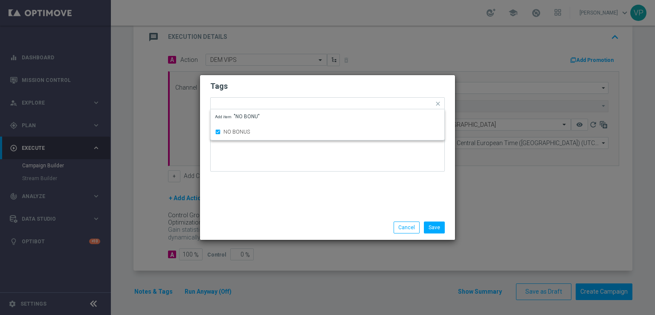
click at [313, 182] on div "Tags Quick find × INFORMATIVA × NO BONUS NO BONUS Add item "NO BONU" Notes" at bounding box center [327, 145] width 255 height 140
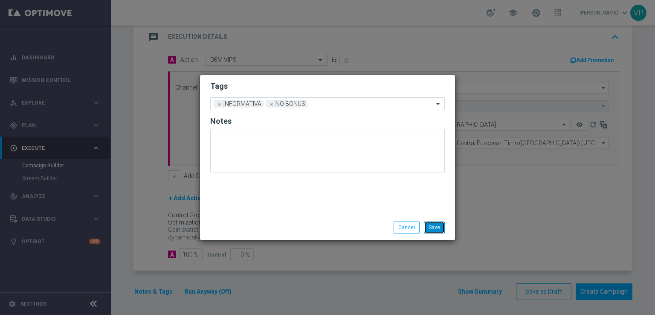
click at [440, 225] on button "Save" at bounding box center [434, 227] width 21 height 12
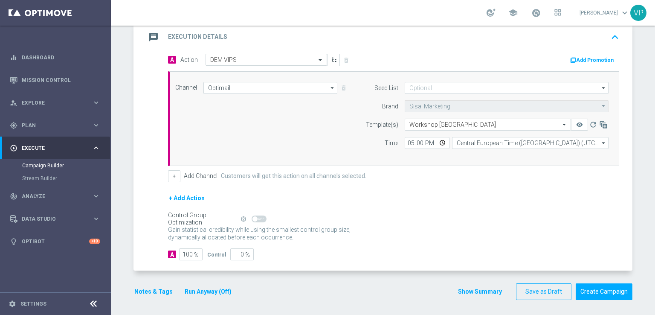
click at [466, 214] on div "Control Group Optimization Self Optimizing Campaign help_outline" at bounding box center [393, 218] width 451 height 9
click at [215, 287] on button "Run Anyway (Off)" at bounding box center [208, 291] width 49 height 11
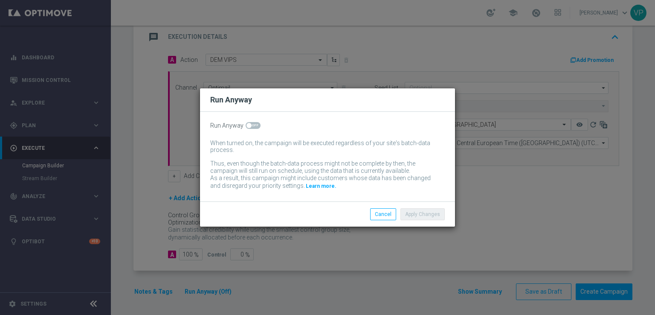
click at [249, 127] on span at bounding box center [249, 125] width 5 height 5
click at [249, 127] on input "checkbox" at bounding box center [253, 125] width 15 height 7
checkbox input "true"
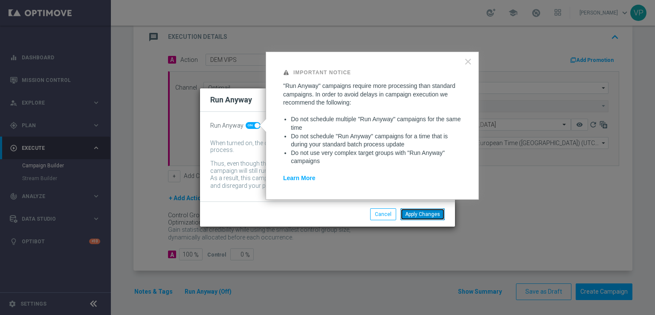
click at [422, 215] on button "Apply Changes" at bounding box center [423, 214] width 44 height 12
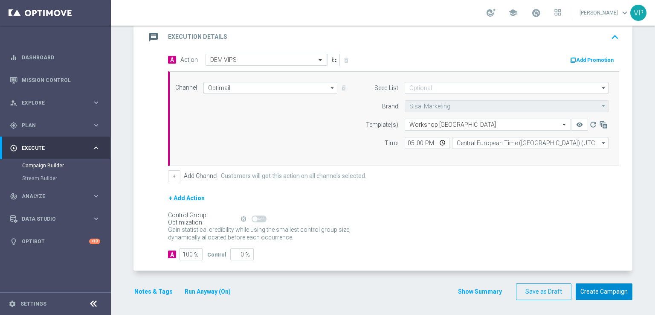
click at [599, 291] on button "Create Campaign" at bounding box center [604, 291] width 57 height 17
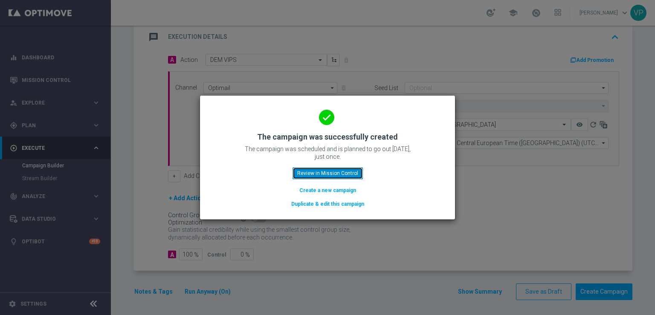
click at [319, 171] on button "Review in Mission Control" at bounding box center [328, 173] width 70 height 12
